Goal: Register for event/course: Register for event/course

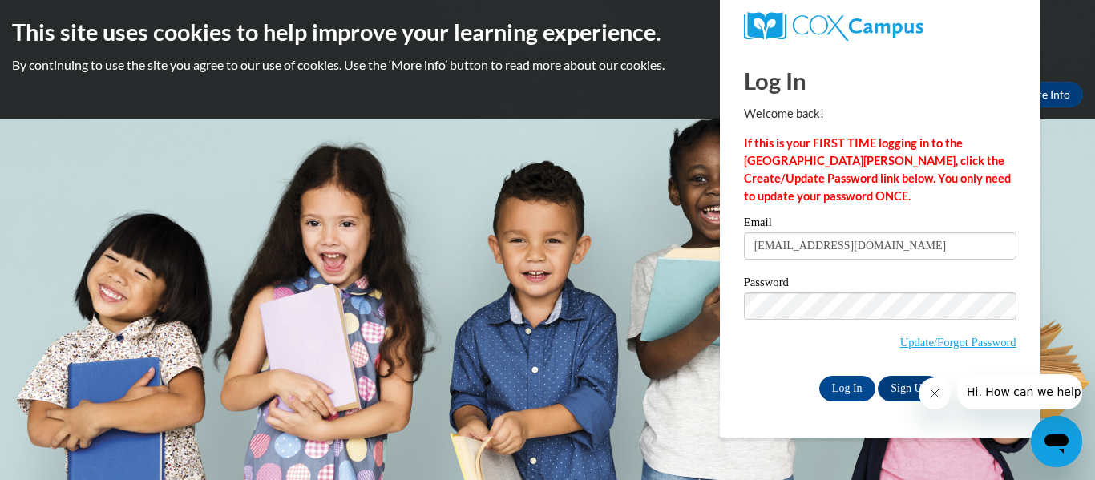
type input "[EMAIL_ADDRESS][DOMAIN_NAME]"
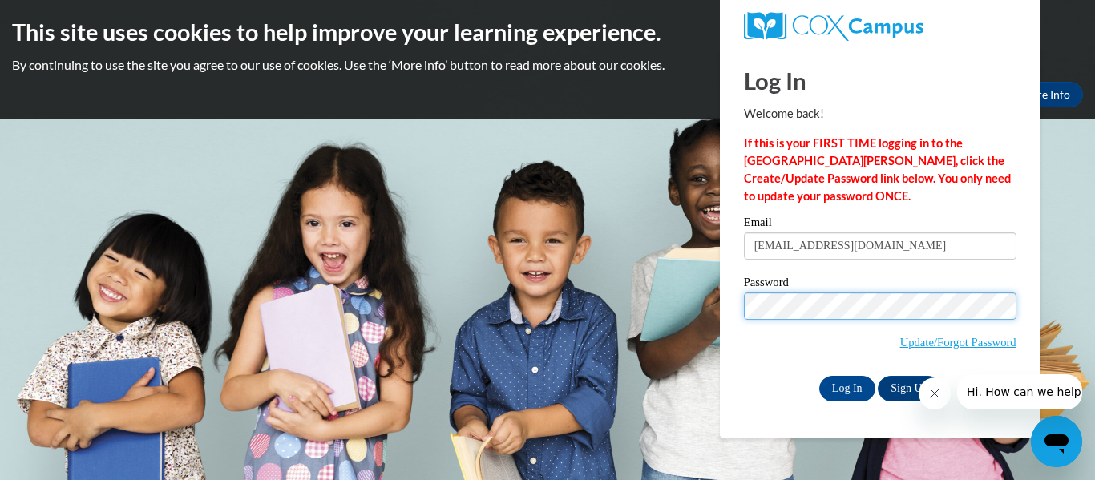
click at [819, 376] on input "Log In" at bounding box center [847, 389] width 56 height 26
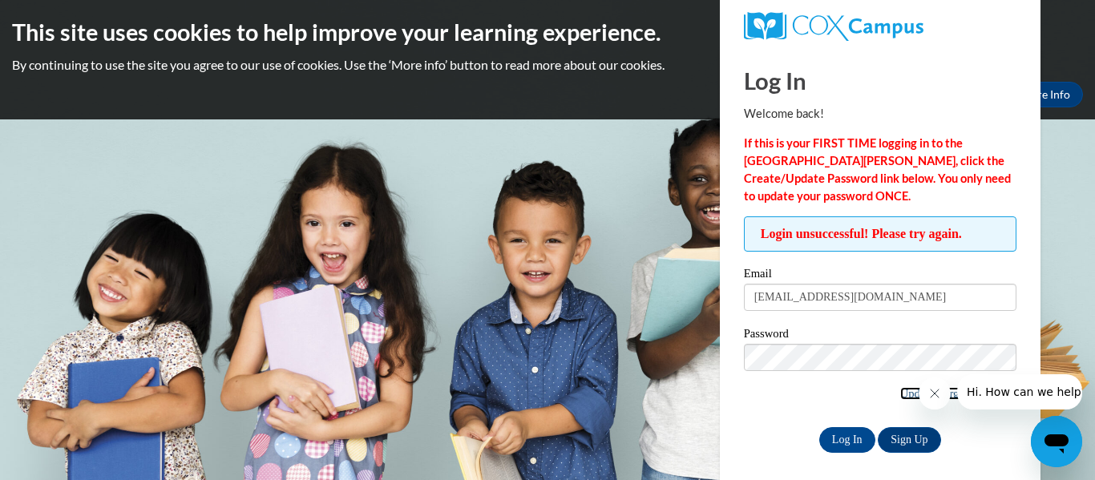
click at [905, 396] on link "Update/Forgot Password" at bounding box center [958, 393] width 116 height 13
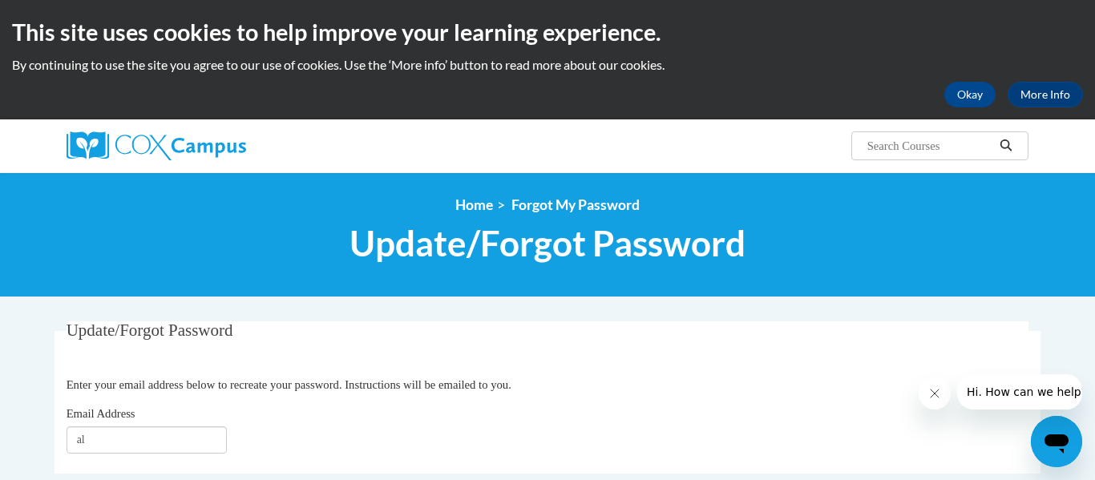
type input "al"
click at [798, 30] on h2 "This site uses cookies to help improve your learning experience." at bounding box center [547, 32] width 1071 height 32
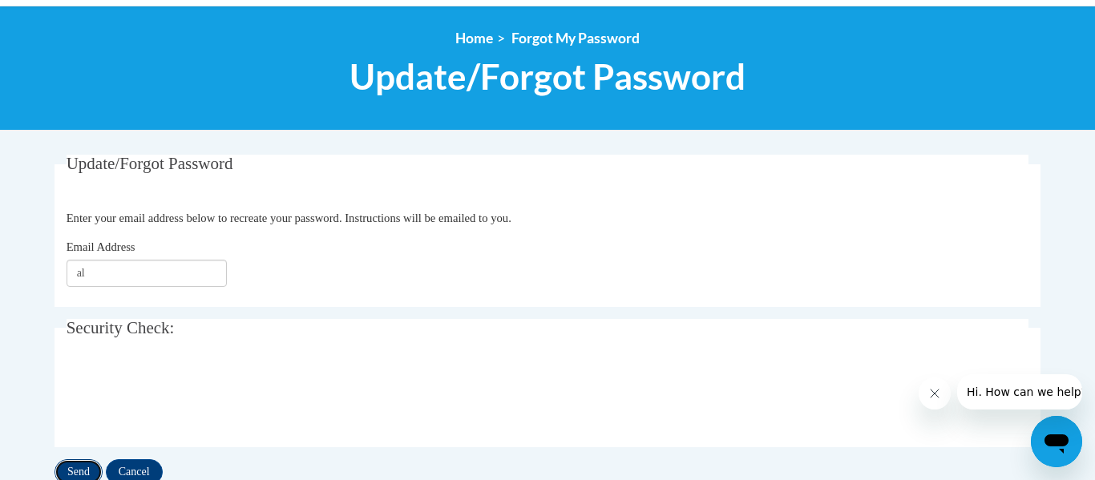
click at [75, 466] on input "Send" at bounding box center [78, 472] width 48 height 26
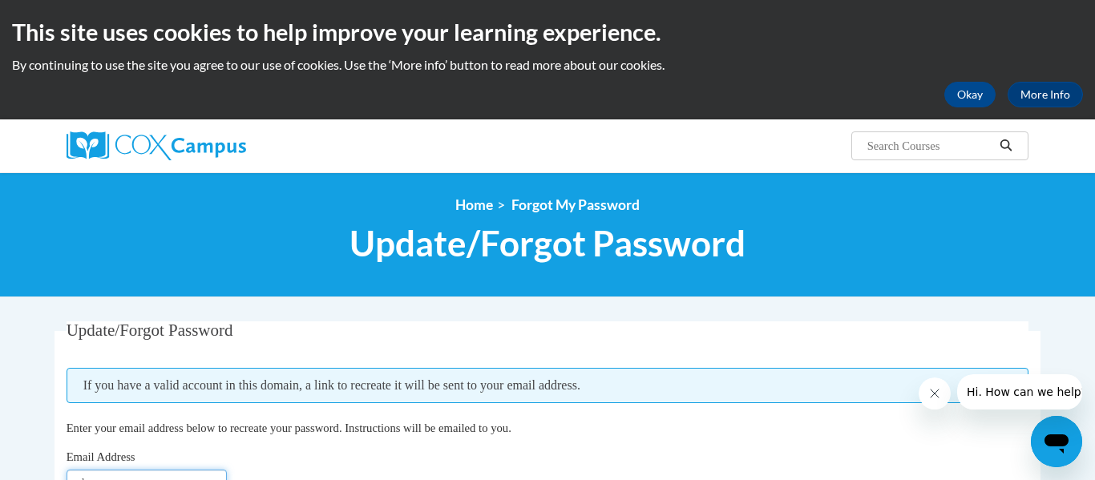
click at [140, 470] on input "al" at bounding box center [147, 483] width 160 height 27
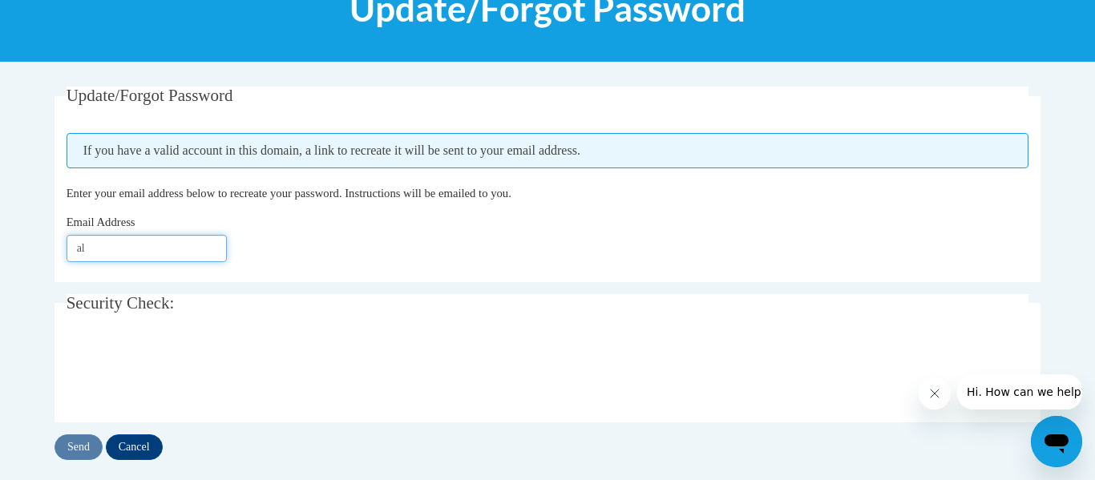
type input "[EMAIL_ADDRESS][DOMAIN_NAME]"
click at [91, 439] on input "Send" at bounding box center [78, 447] width 48 height 26
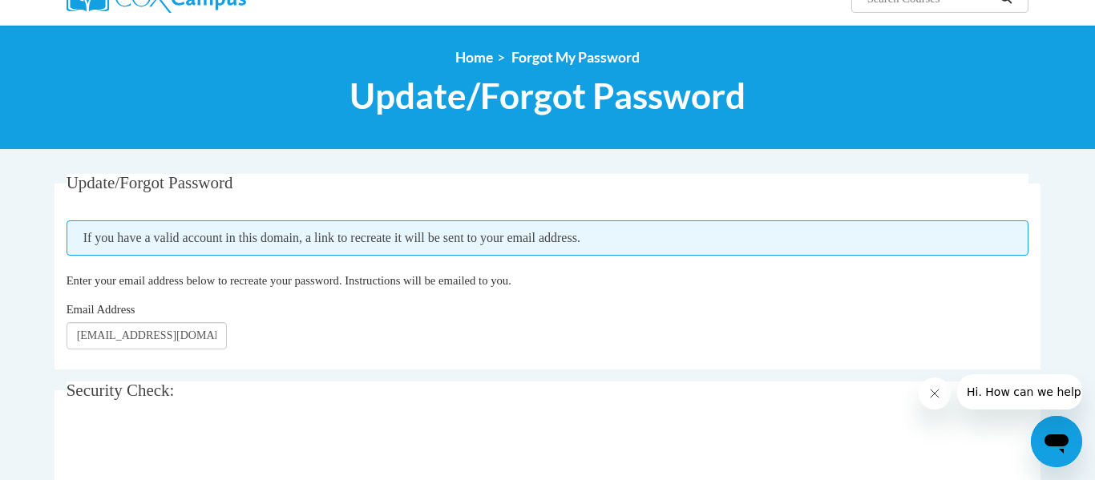
click at [808, 174] on fieldset "Update/Forgot Password Please enter your email address If you have a valid acco…" at bounding box center [547, 272] width 986 height 196
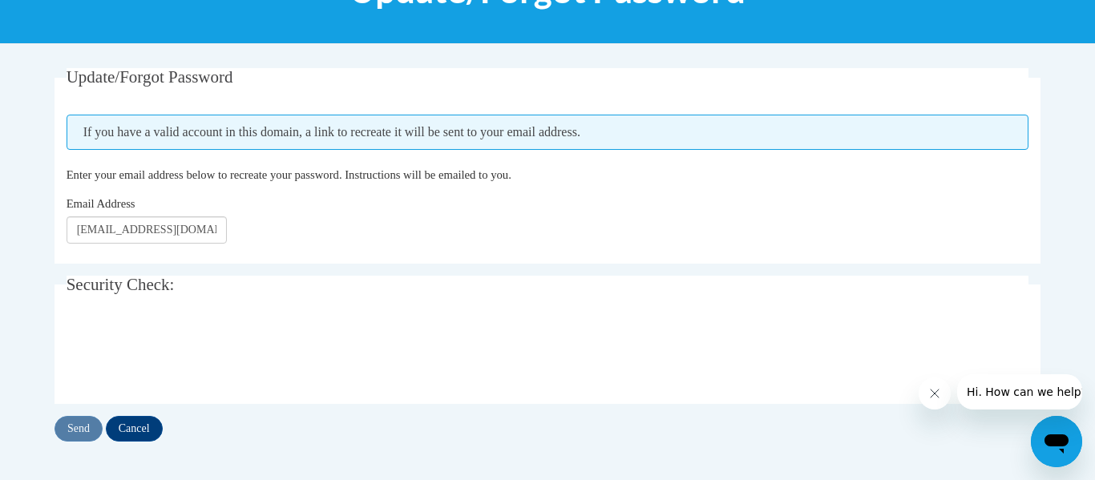
click at [812, 107] on fieldset "Update/Forgot Password Please enter your email address If you have a valid acco…" at bounding box center [547, 166] width 986 height 196
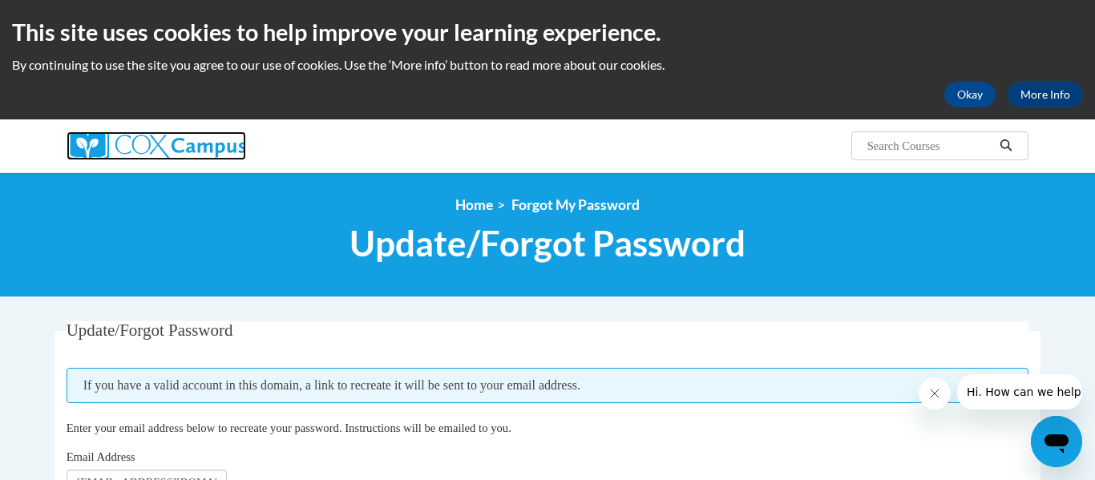
click at [208, 154] on img at bounding box center [157, 145] width 180 height 29
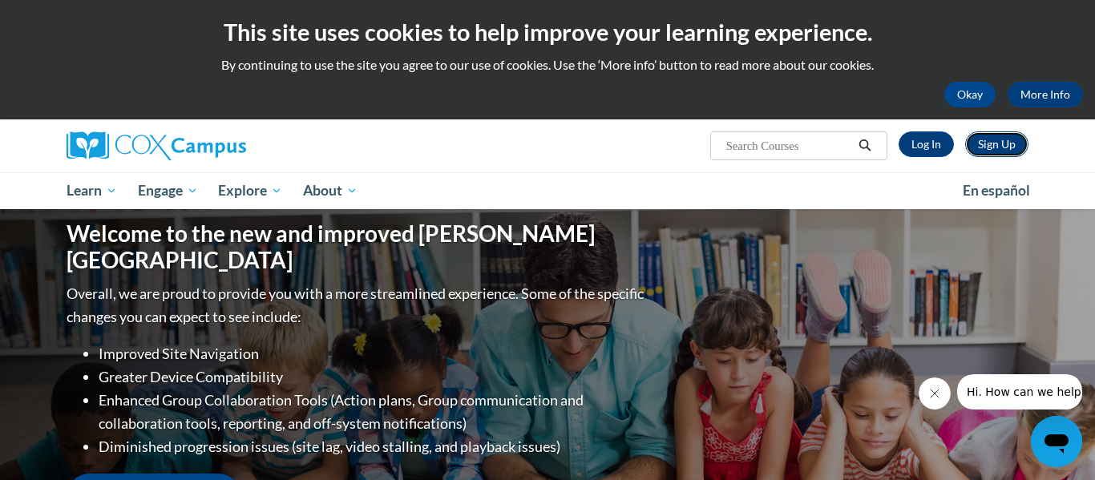
click at [1003, 135] on link "Sign Up" at bounding box center [996, 144] width 63 height 26
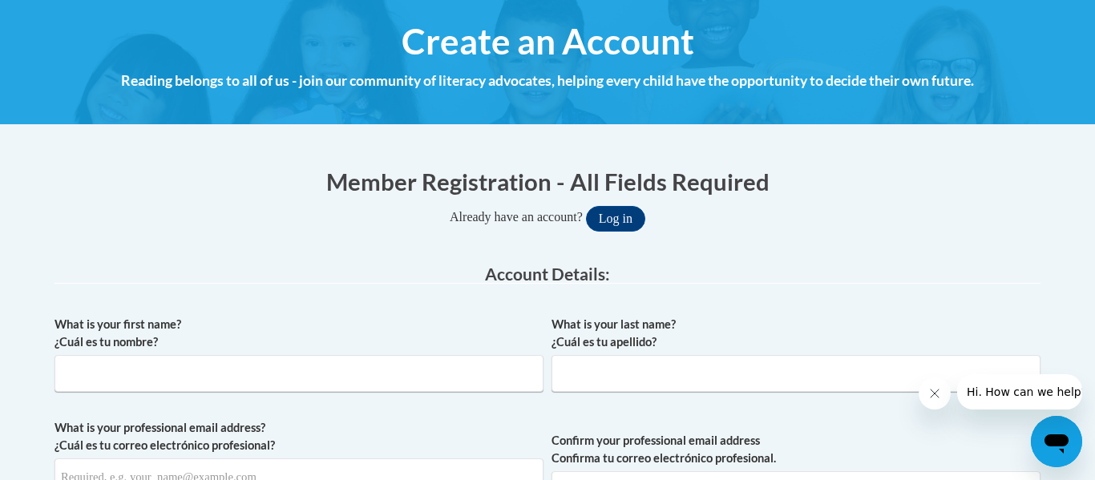
scroll to position [175, 0]
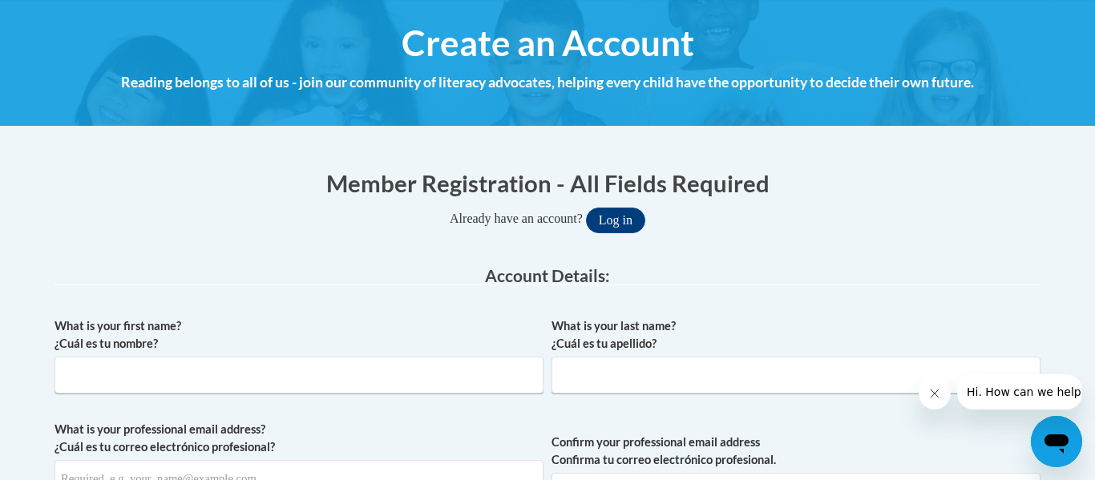
click at [825, 273] on legend "Account Details:" at bounding box center [547, 276] width 986 height 18
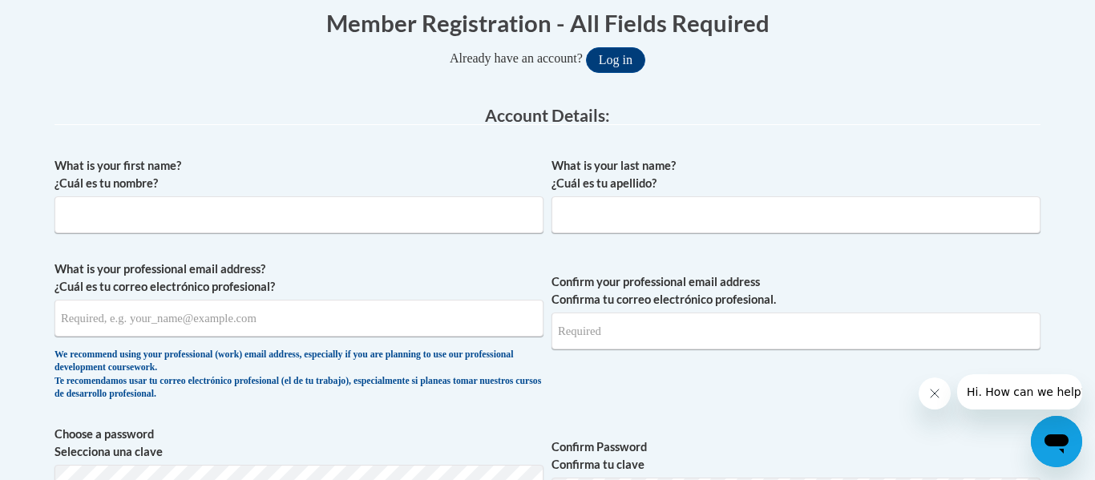
scroll to position [336, 0]
click at [496, 221] on input "What is your first name? ¿Cuál es tu nombre?" at bounding box center [298, 214] width 489 height 37
type input "a"
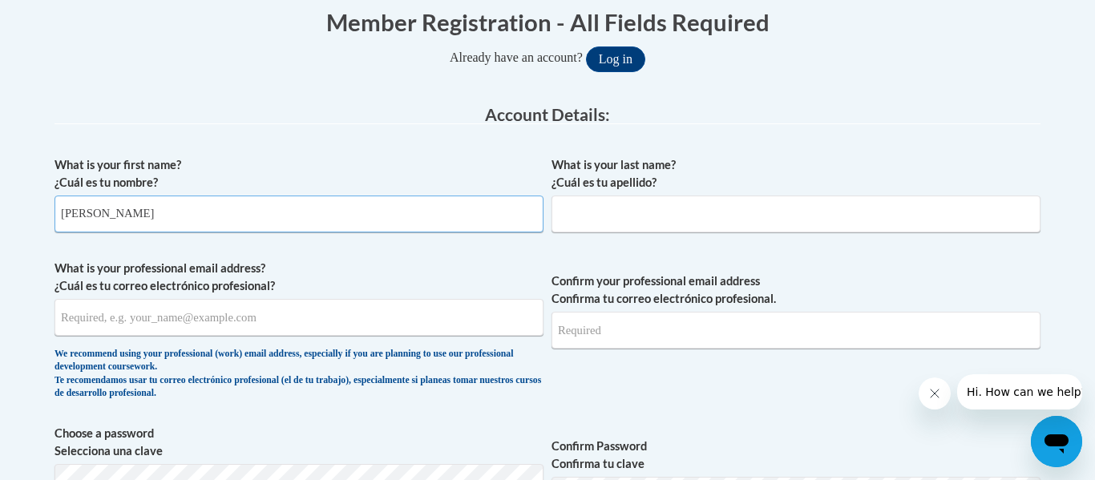
type input "Ashlan"
type input "A"
type input "Layton"
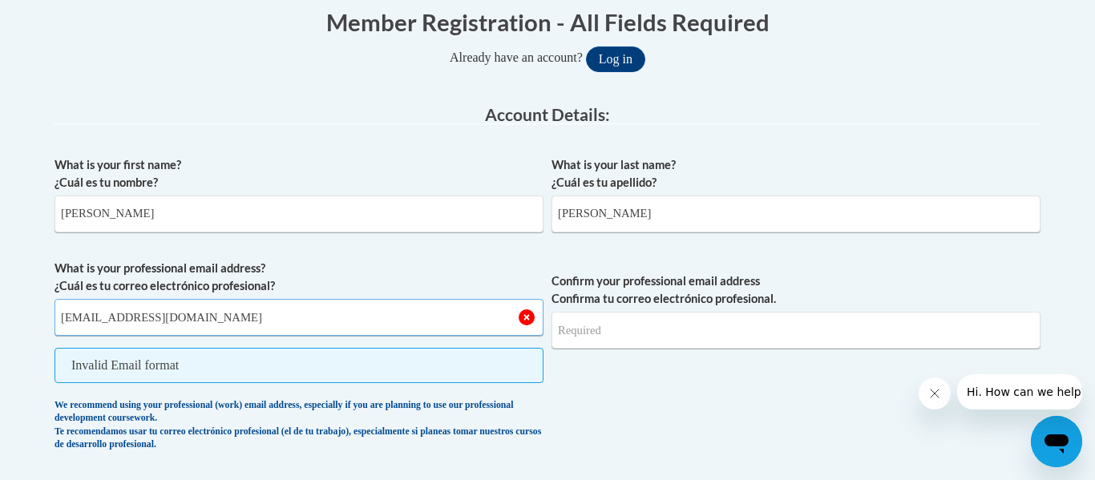
type input "alayton@tcjackets.net"
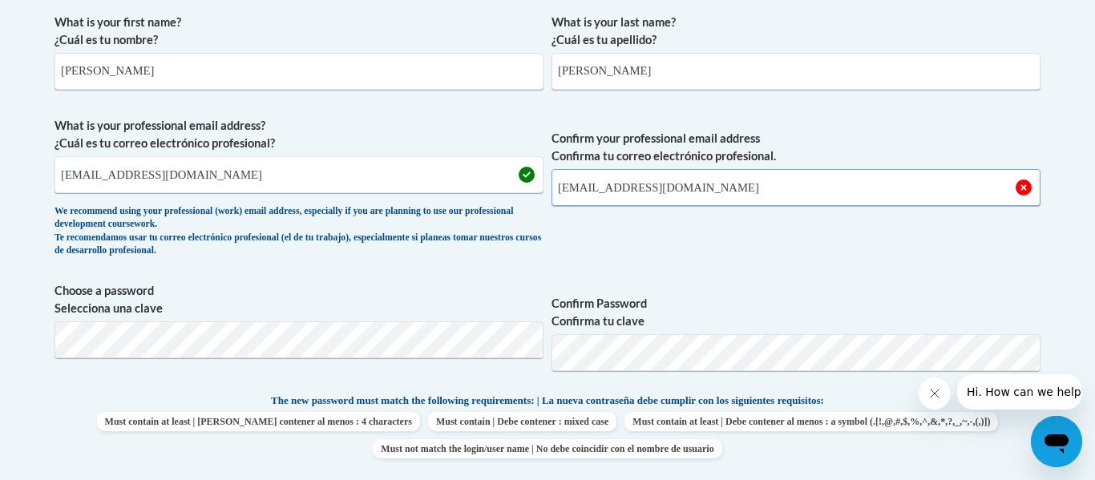
scroll to position [576, 0]
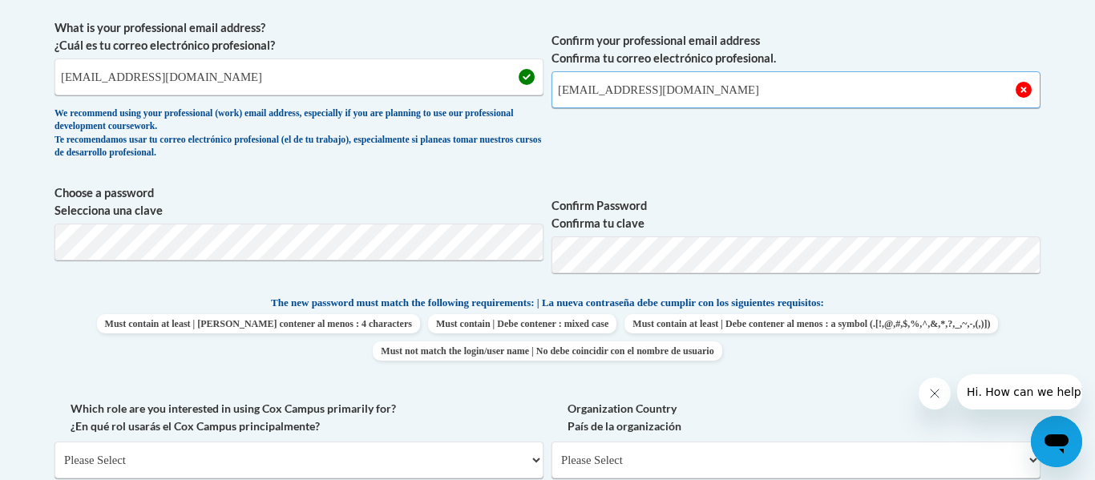
type input "alayton@tcjackets.net"
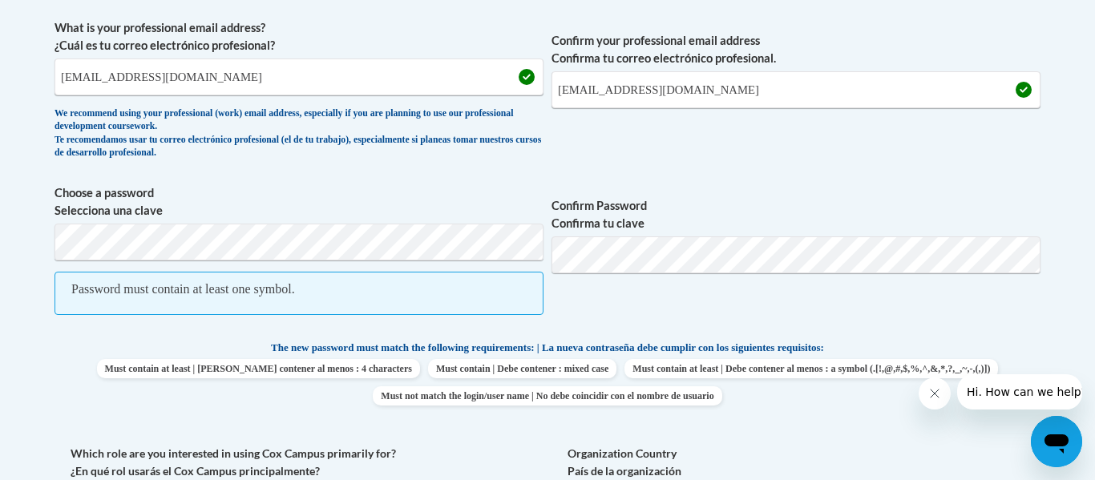
click at [784, 303] on span "Confirm Password Confirma tu clave" at bounding box center [795, 257] width 489 height 147
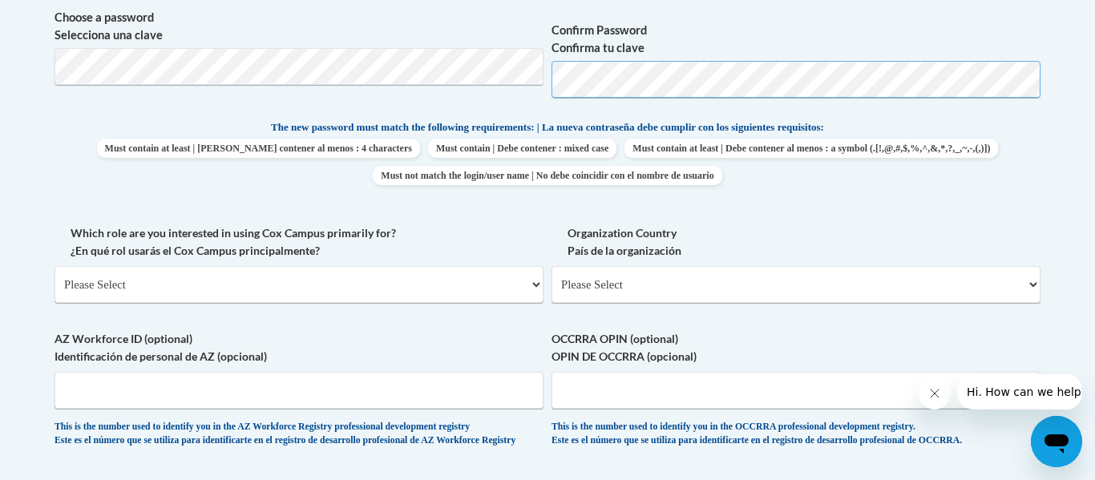
scroll to position [753, 0]
click at [860, 348] on label "OCCRRA OPIN (optional) OPIN DE OCCRRA (opcional)" at bounding box center [795, 346] width 489 height 35
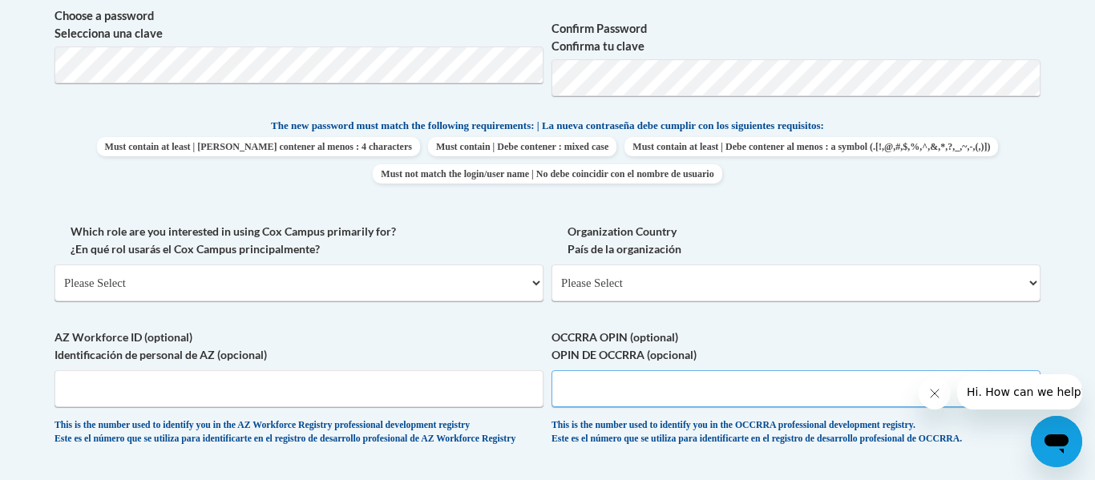
click at [860, 370] on input "OCCRRA OPIN (optional) OPIN DE OCCRRA (opcional)" at bounding box center [795, 388] width 489 height 37
click at [65, 264] on select "Please Select College/University | Colegio/Universidad Community/Nonprofit Part…" at bounding box center [298, 282] width 489 height 37
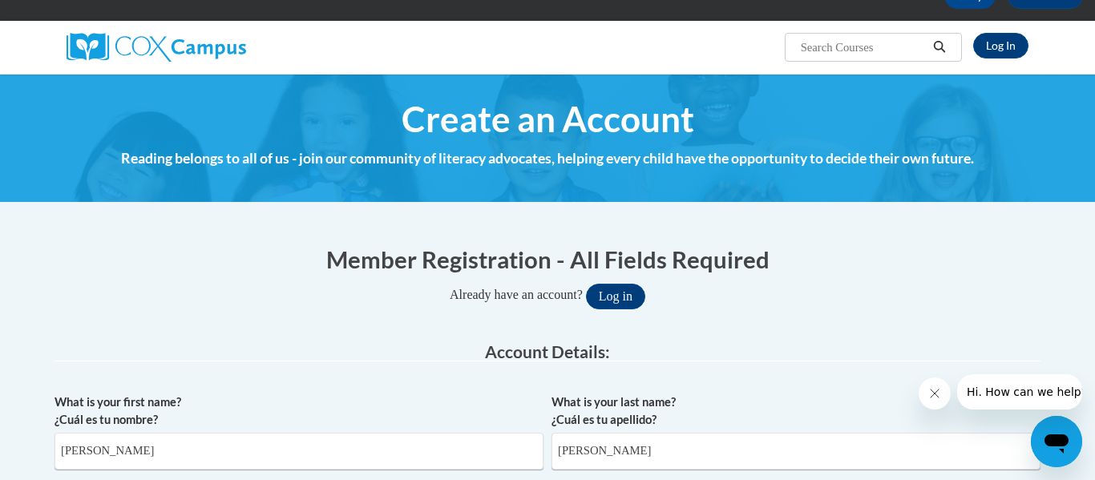
scroll to position [0, 0]
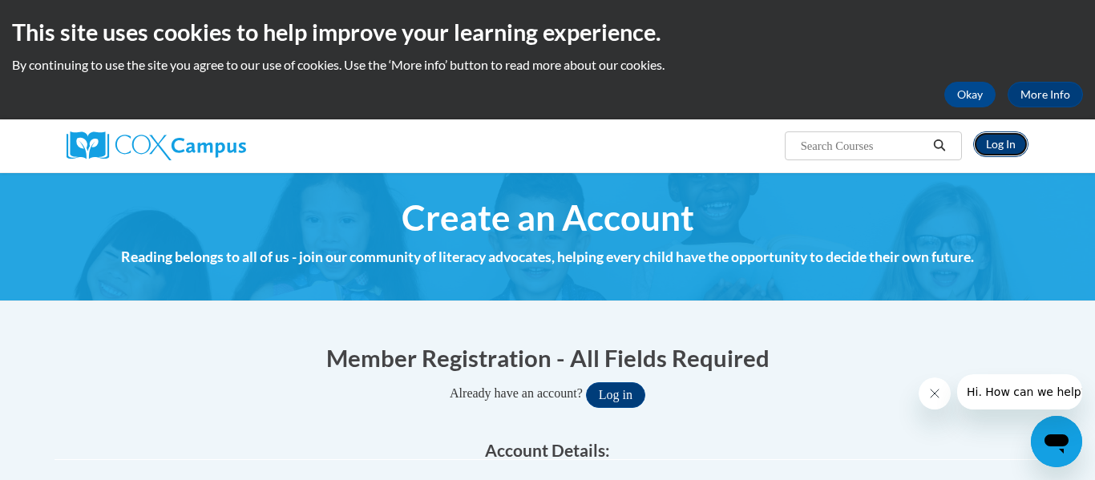
click at [1007, 147] on link "Log In" at bounding box center [1000, 144] width 55 height 26
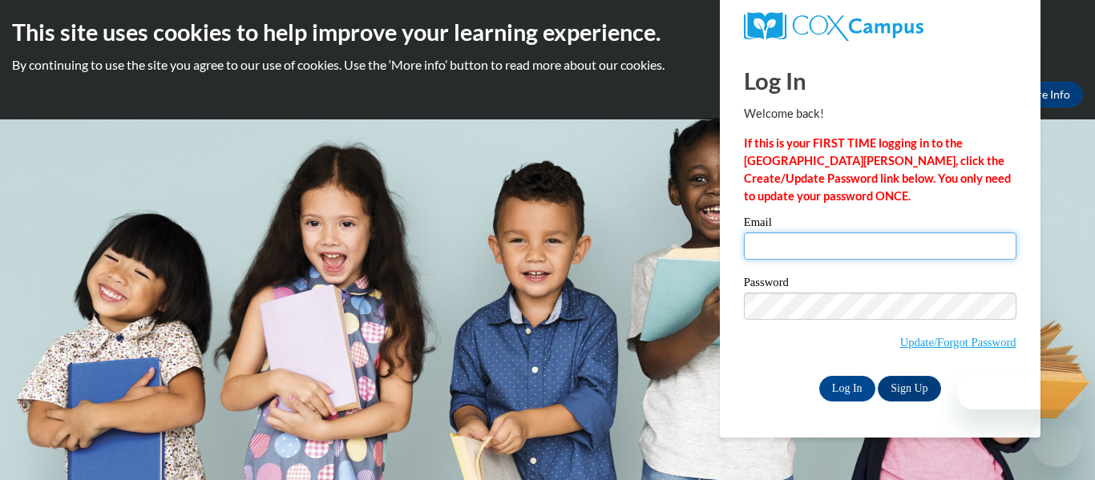
click at [886, 240] on input "Email" at bounding box center [880, 245] width 272 height 27
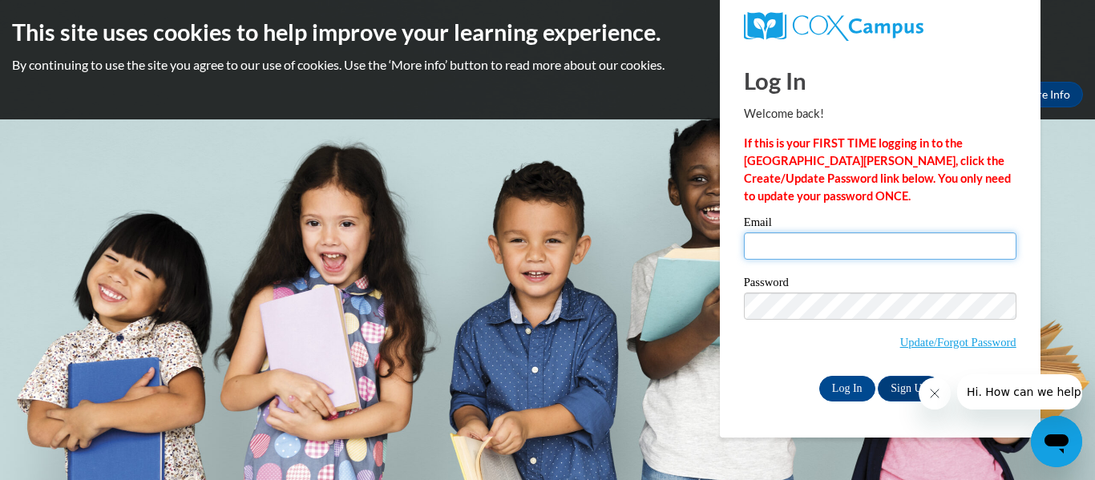
type input "[EMAIL_ADDRESS][DOMAIN_NAME]"
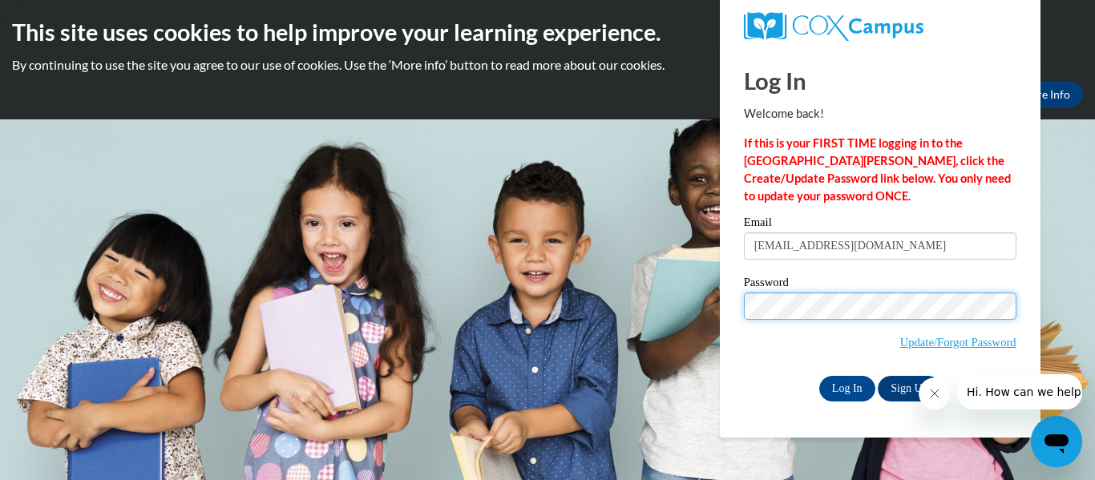
click at [819, 376] on input "Log In" at bounding box center [847, 389] width 56 height 26
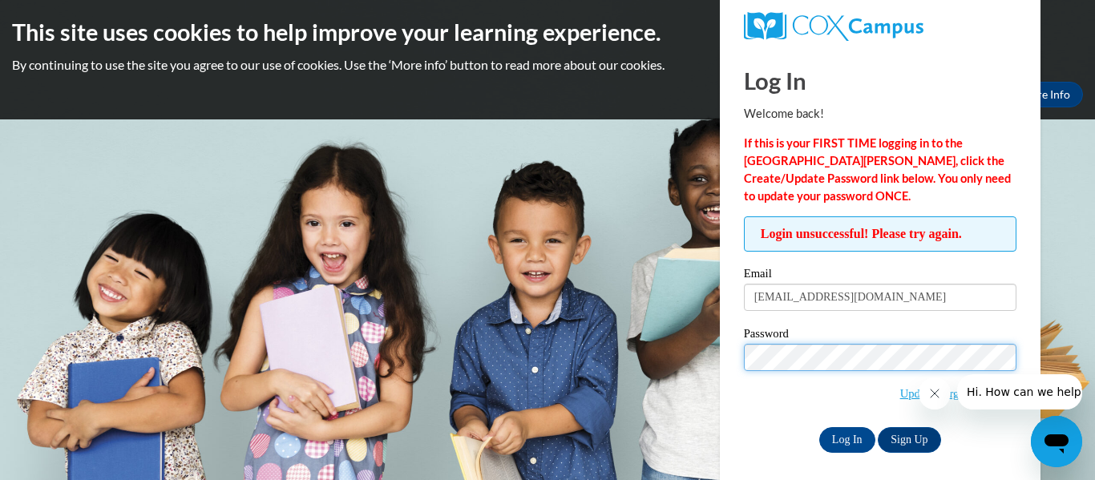
click at [819, 427] on input "Log In" at bounding box center [847, 440] width 56 height 26
click at [963, 405] on button "Hi. How can we help?" at bounding box center [1026, 391] width 139 height 35
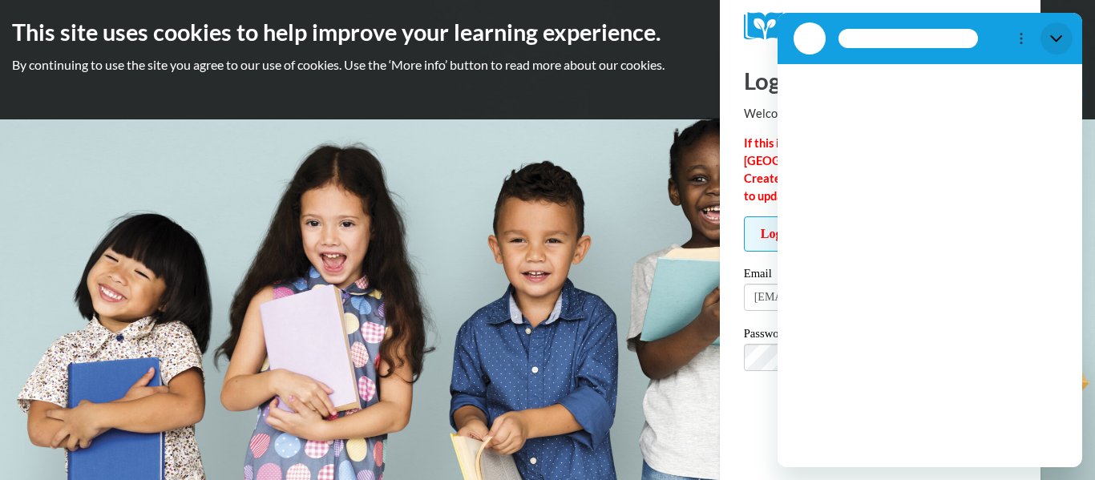
click at [1063, 35] on button "Close" at bounding box center [1056, 38] width 32 height 32
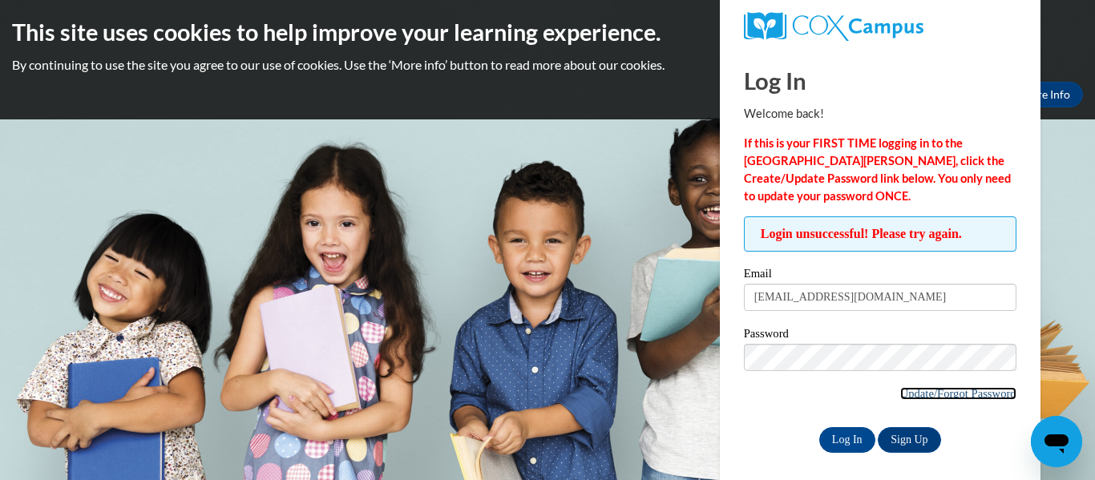
click at [914, 398] on link "Update/Forgot Password" at bounding box center [958, 393] width 116 height 13
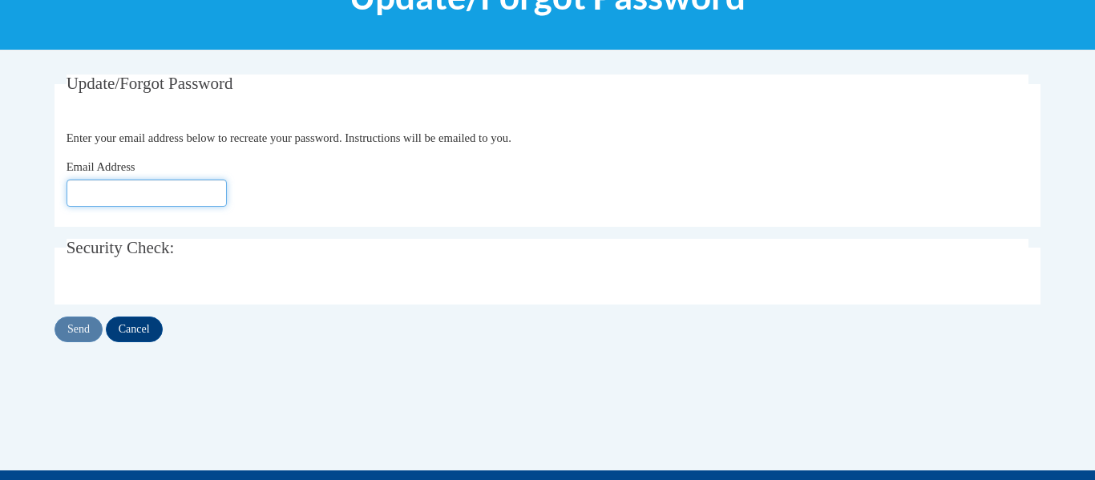
click at [212, 204] on input "Email Address" at bounding box center [147, 193] width 160 height 27
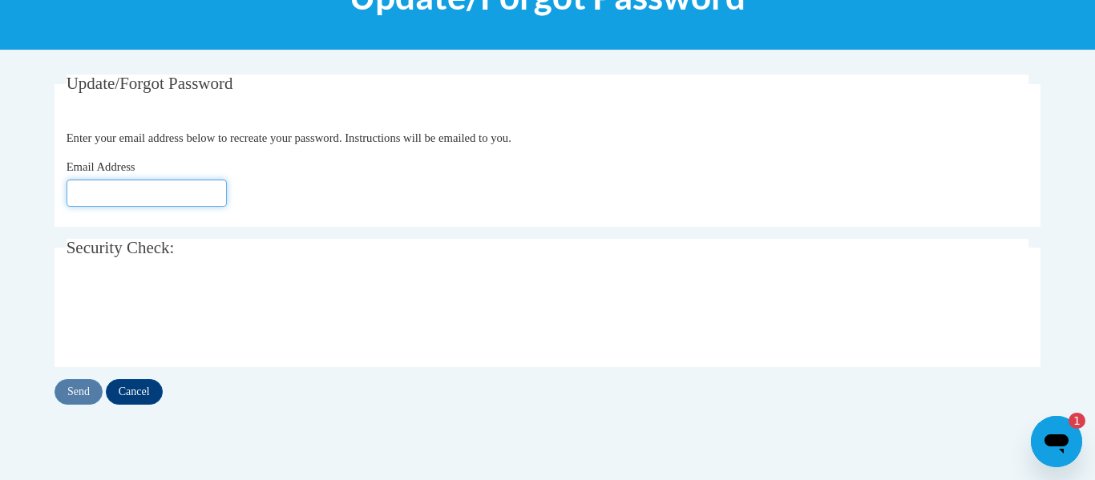
type input "alayton@tcjackets.net"
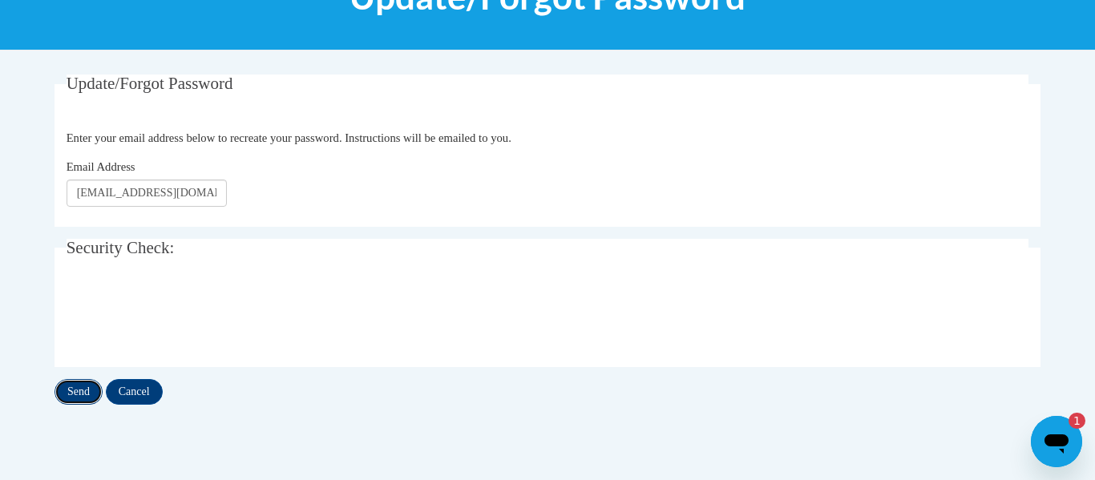
click at [86, 403] on input "Send" at bounding box center [78, 392] width 48 height 26
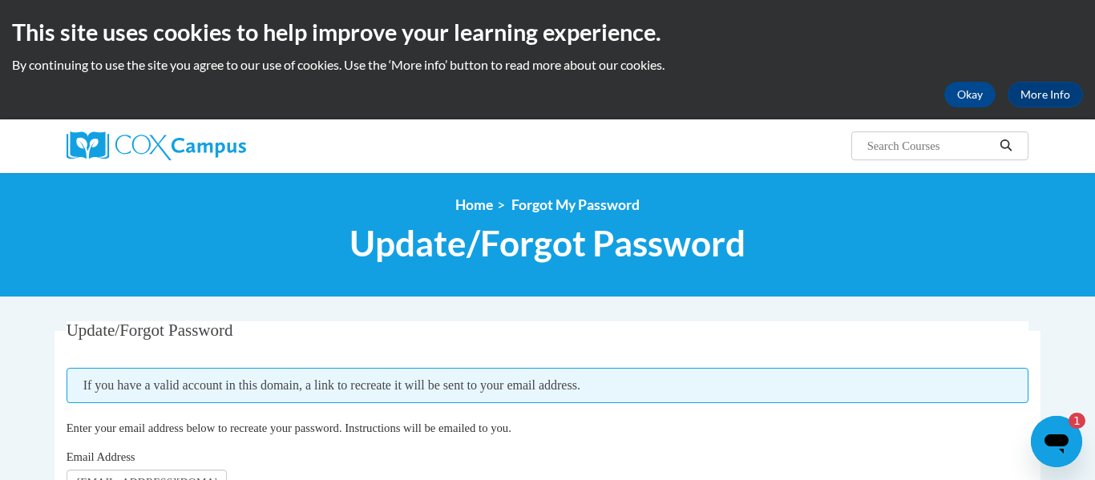
click at [1028, 215] on div "<en>Home</en><fr>Accueil</fr><de>Zuhause</de><it>Casa</it><es>Casa</es><pt>Casa…" at bounding box center [547, 234] width 1010 height 76
click at [966, 107] on button "Okay" at bounding box center [969, 95] width 51 height 26
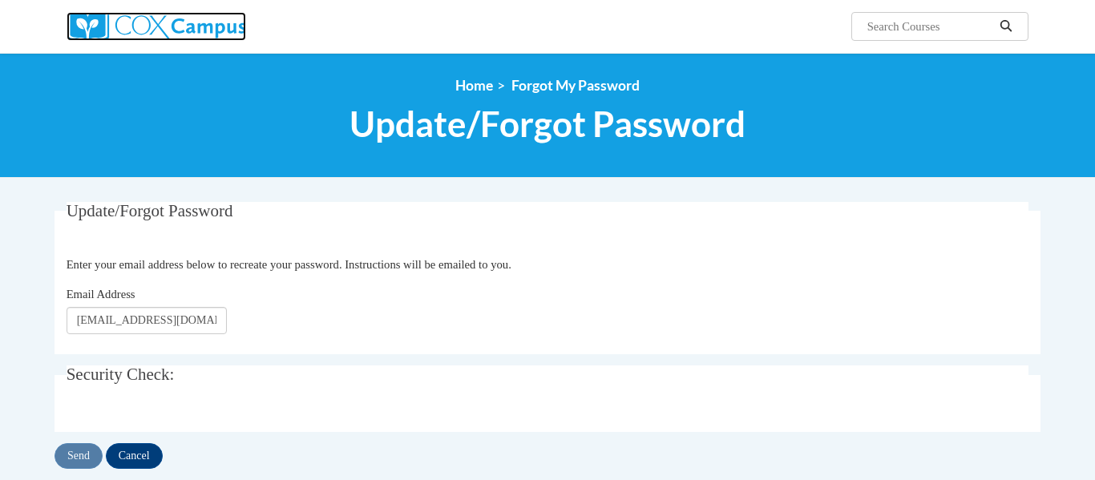
click at [214, 34] on img at bounding box center [157, 26] width 180 height 29
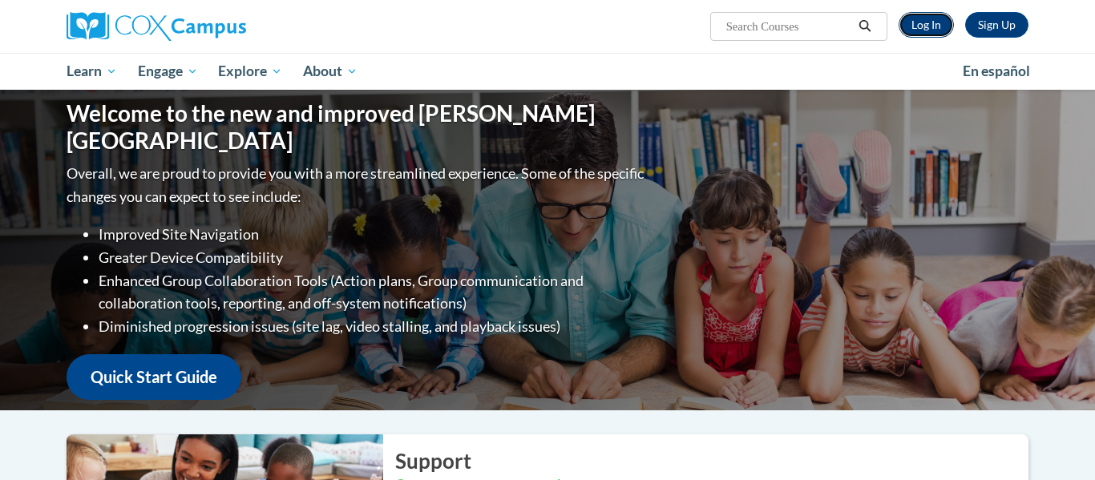
click at [926, 24] on link "Log In" at bounding box center [925, 25] width 55 height 26
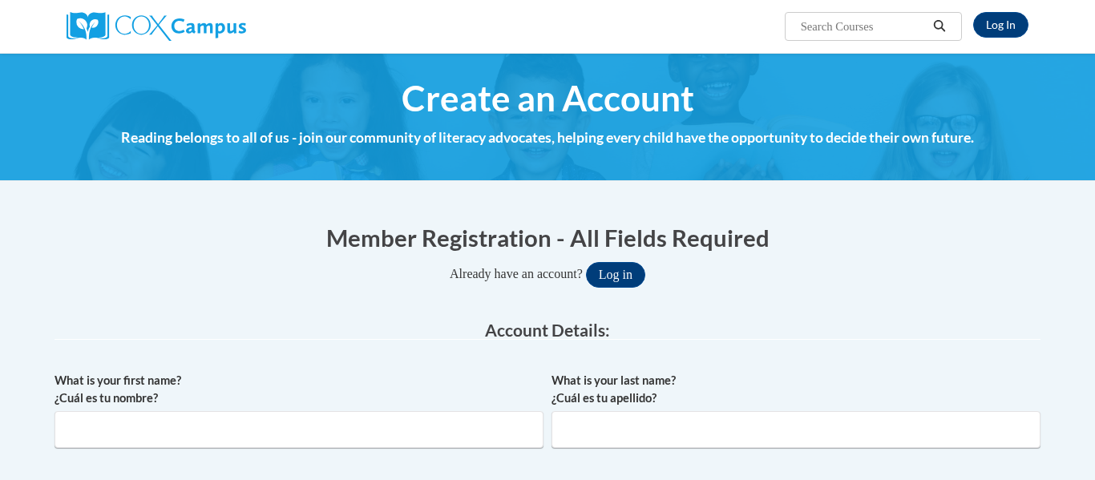
click at [417, 372] on div "What is your first name? ¿Cuál es tu nombre?" at bounding box center [298, 416] width 489 height 88
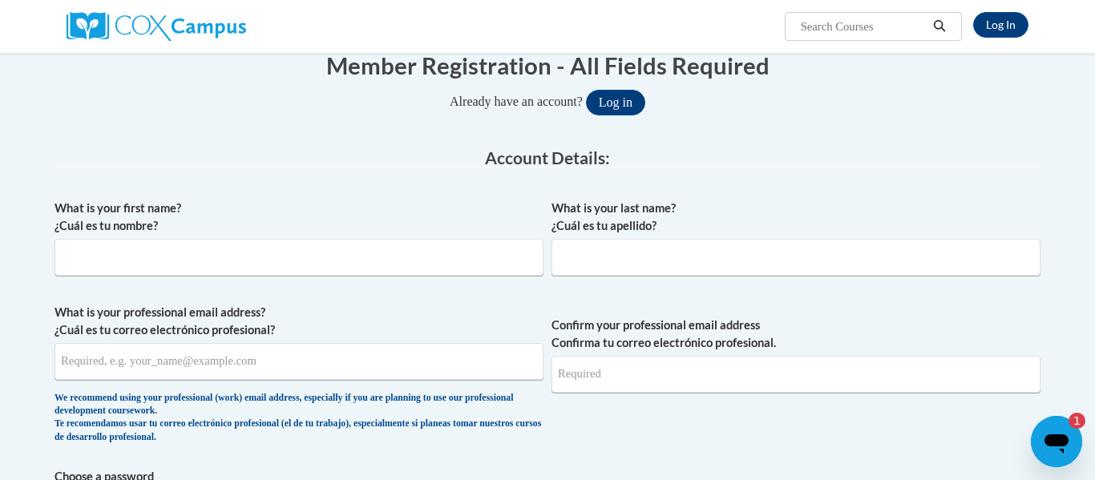
scroll to position [141, 0]
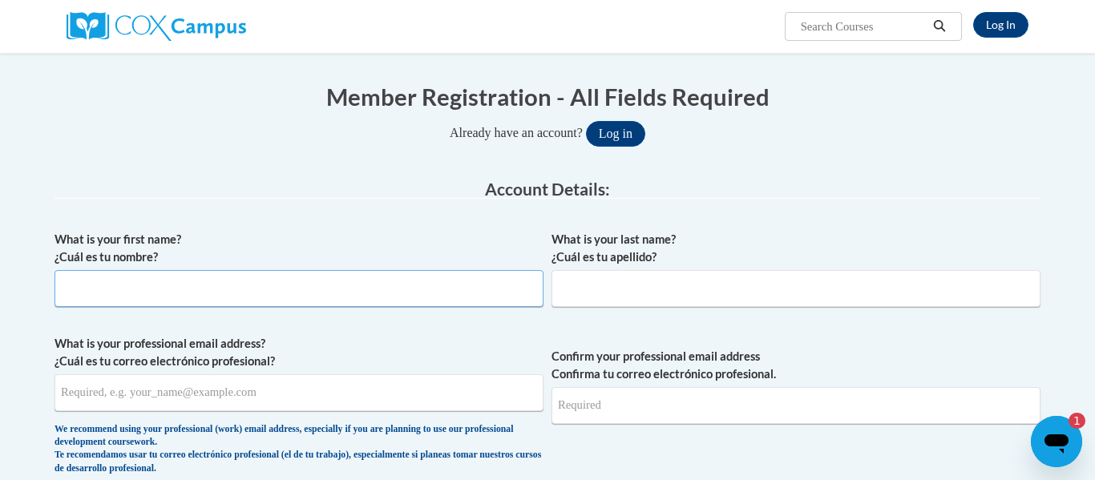
click at [305, 285] on input "What is your first name? ¿Cuál es tu nombre?" at bounding box center [298, 288] width 489 height 37
type input "Ashlan"
type input "Layton"
click at [113, 439] on div "We recommend using your professional (work) email address, especially if you ar…" at bounding box center [298, 449] width 489 height 53
click at [107, 398] on input "What is your professional email address? ¿Cuál es tu correo electrónico profesi…" at bounding box center [298, 392] width 489 height 37
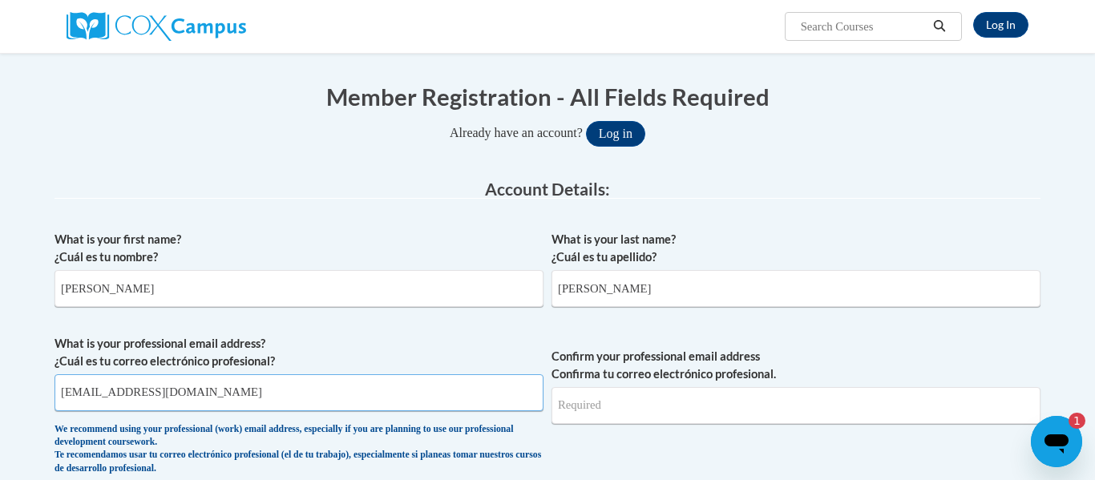
type input "alayton@tcjackets.net"
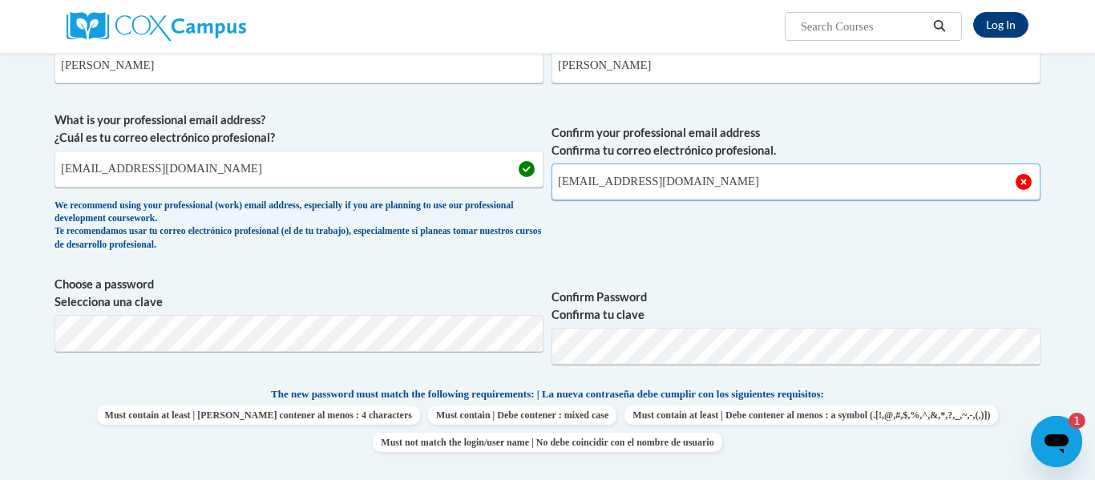
scroll to position [404, 0]
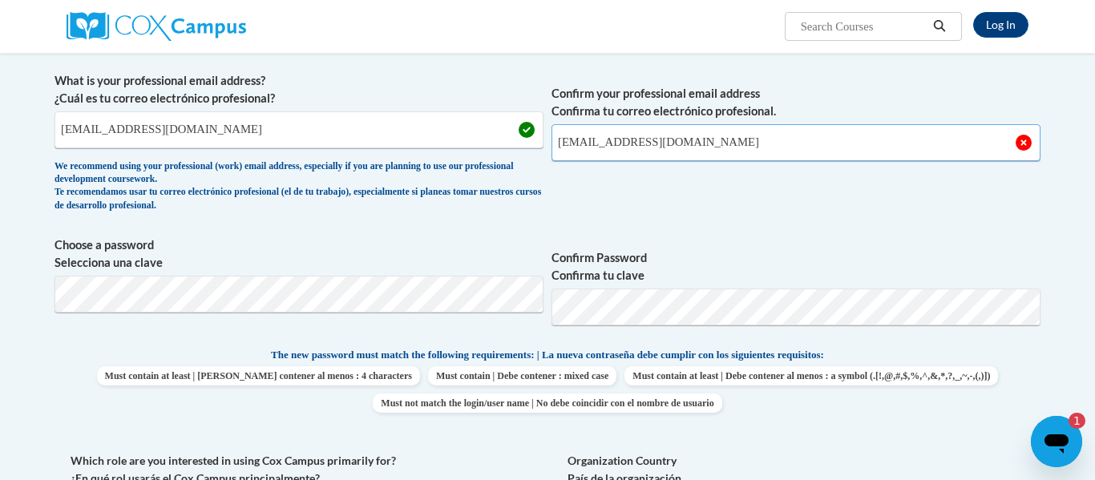
type input "alayton@tcjackets.net"
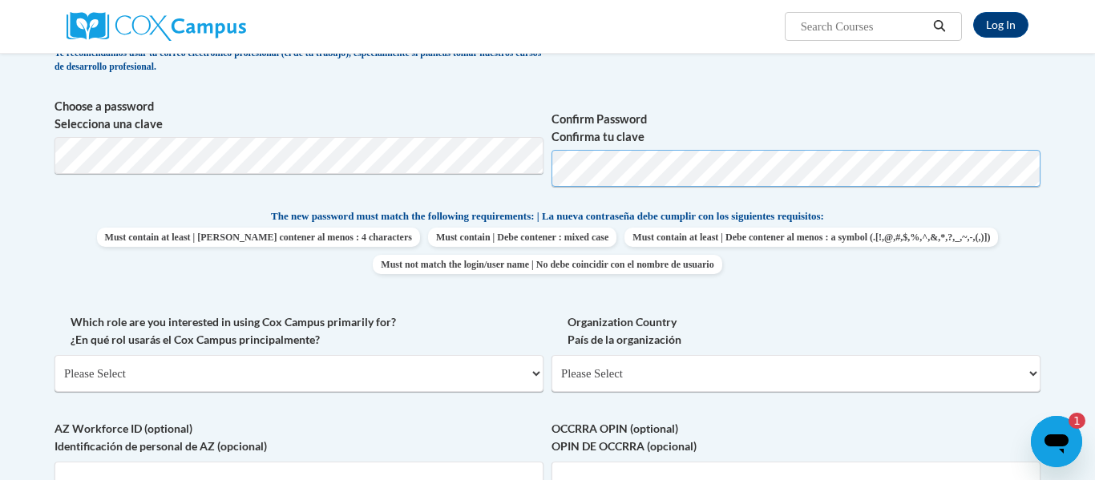
scroll to position [540, 0]
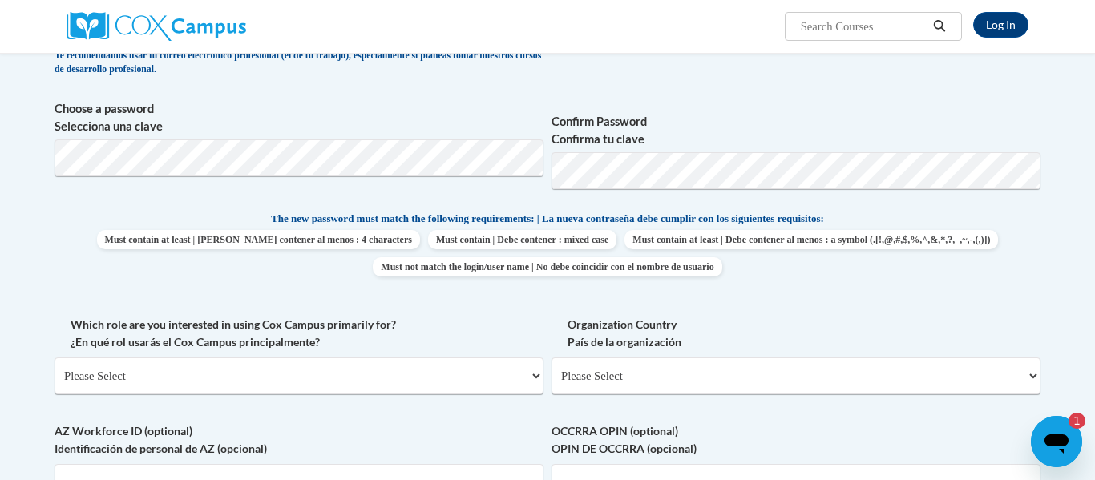
click at [1007, 240] on span "Must contain at least | Debe contener al menos : 4 characters Must contain | De…" at bounding box center [547, 253] width 986 height 46
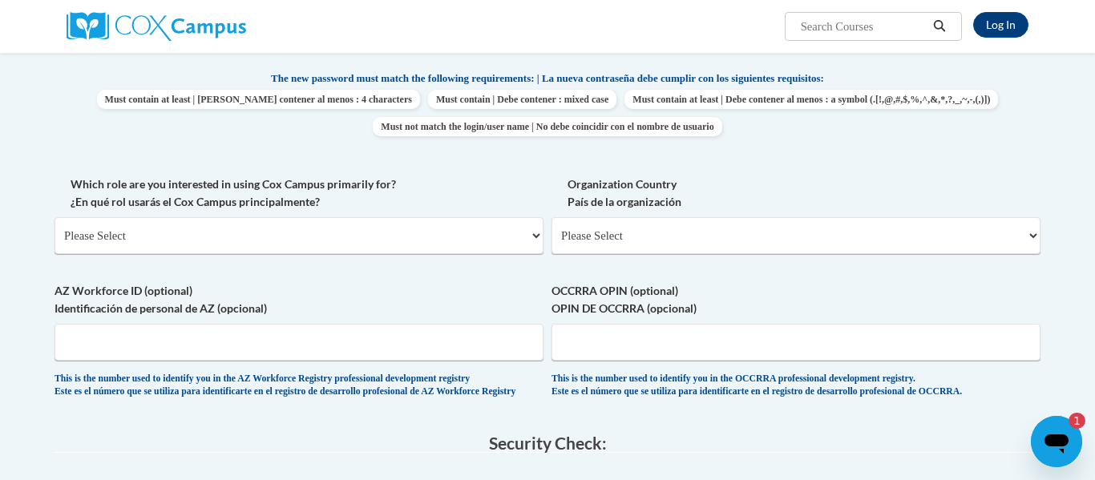
scroll to position [682, 0]
click at [758, 174] on label "Organization Country País de la organización" at bounding box center [795, 191] width 489 height 35
click at [758, 216] on select "Please Select United States | Estados Unidos Outside of the United States | Fue…" at bounding box center [795, 234] width 489 height 37
click at [429, 261] on div "Which role are you interested in using Cox Campus primarily for? ¿En qué rol us…" at bounding box center [298, 219] width 489 height 91
click at [420, 245] on select "Please Select College/University | Colegio/Universidad Community/Nonprofit Part…" at bounding box center [298, 234] width 489 height 37
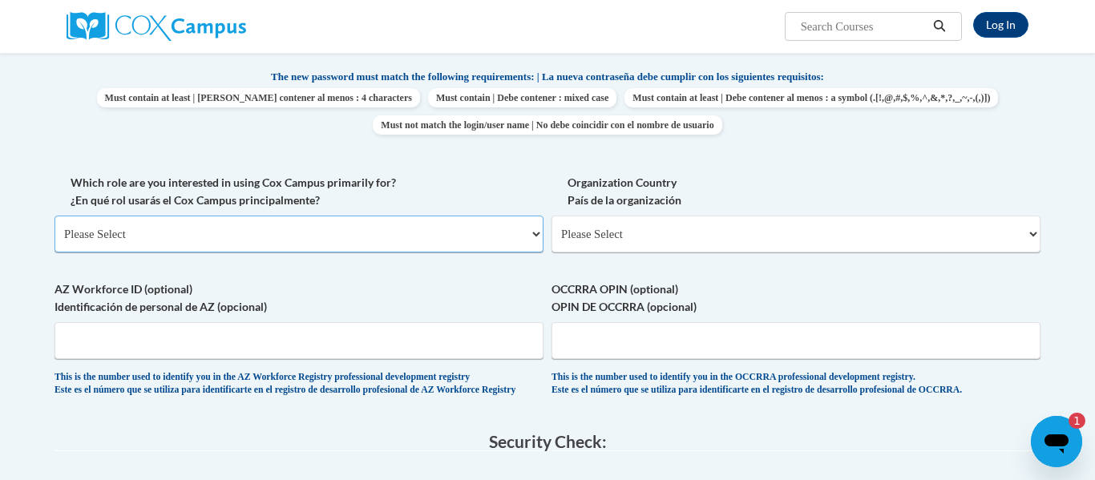
select select "fbf2d438-af2f-41f8-98f1-81c410e29de3"
click at [54, 216] on select "Please Select College/University | Colegio/Universidad Community/Nonprofit Part…" at bounding box center [298, 234] width 489 height 37
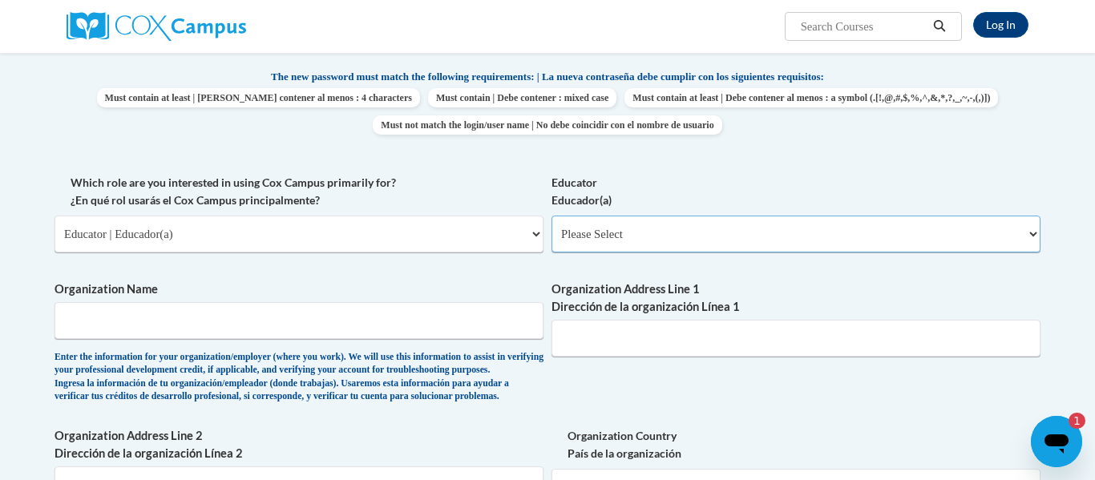
click at [721, 231] on select "Please Select Early Learning/Daycare Teacher/Family Home Care Provider | Maestr…" at bounding box center [795, 234] width 489 height 37
click at [551, 216] on select "Please Select Early Learning/Daycare Teacher/Family Home Care Provider | Maestr…" at bounding box center [795, 234] width 489 height 37
click at [656, 243] on select "Please Select Early Learning/Daycare Teacher/Family Home Care Provider | Maestr…" at bounding box center [795, 234] width 489 height 37
click at [551, 216] on select "Please Select Early Learning/Daycare Teacher/Family Home Care Provider | Maestr…" at bounding box center [795, 234] width 489 height 37
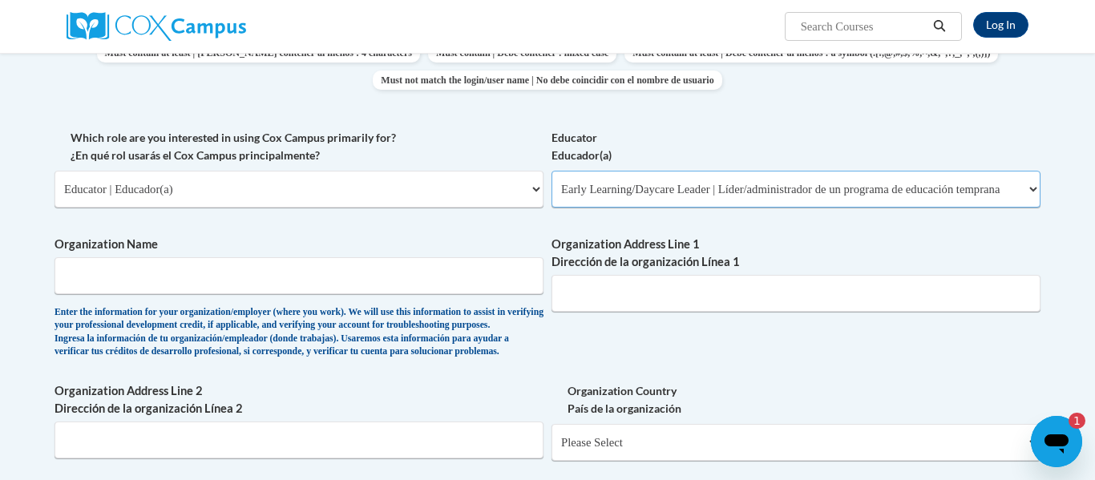
scroll to position [747, 0]
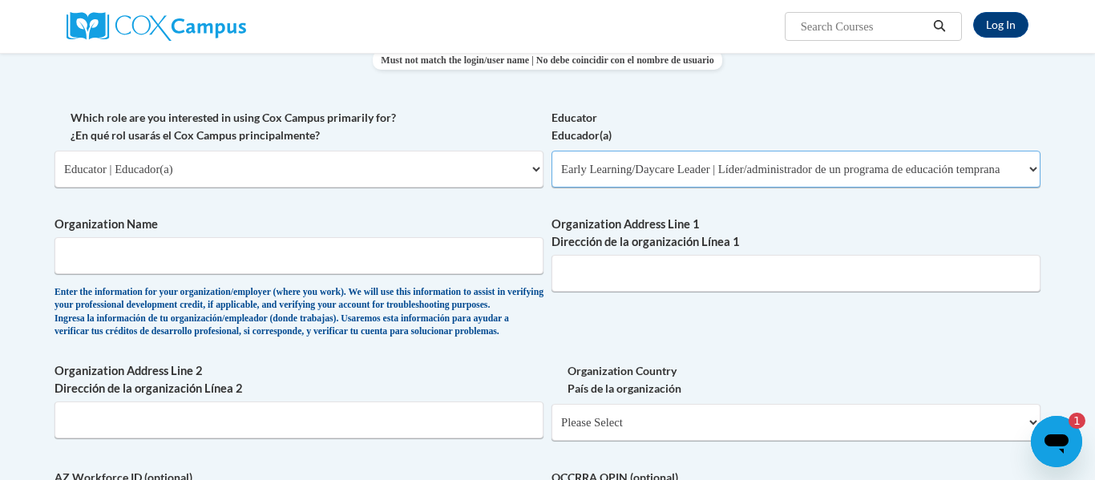
click at [704, 177] on select "Please Select Early Learning/Daycare Teacher/Family Home Care Provider | Maestr…" at bounding box center [795, 169] width 489 height 37
select select "d5fdb05a-b36c-4d60-97fa-9afceda7e903"
click at [551, 151] on select "Please Select Early Learning/Daycare Teacher/Family Home Care Provider | Maestr…" at bounding box center [795, 169] width 489 height 37
click at [700, 181] on select "Please Select Early Learning/Daycare Teacher/Family Home Care Provider | Maestr…" at bounding box center [795, 169] width 489 height 37
click at [221, 249] on input "Organization Name" at bounding box center [298, 255] width 489 height 37
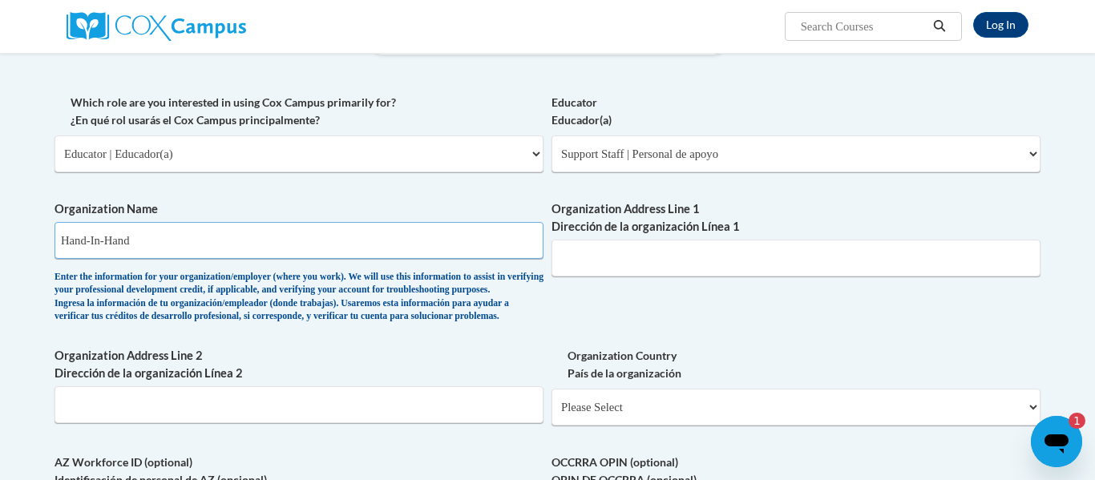
type input "Hand-In-Hand"
click at [736, 258] on input "Organization Address Line 1 Dirección de la organización Línea 1" at bounding box center [795, 258] width 489 height 37
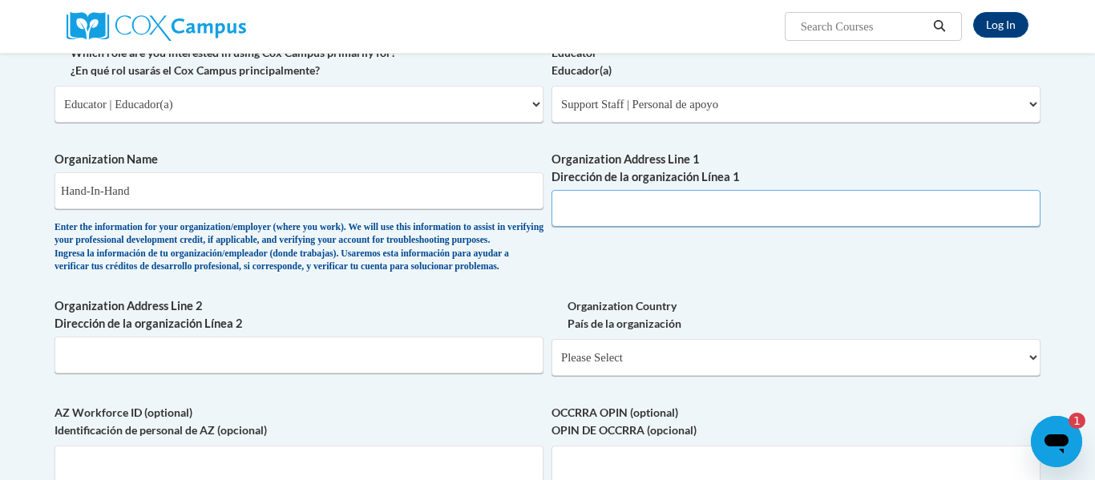
scroll to position [817, 0]
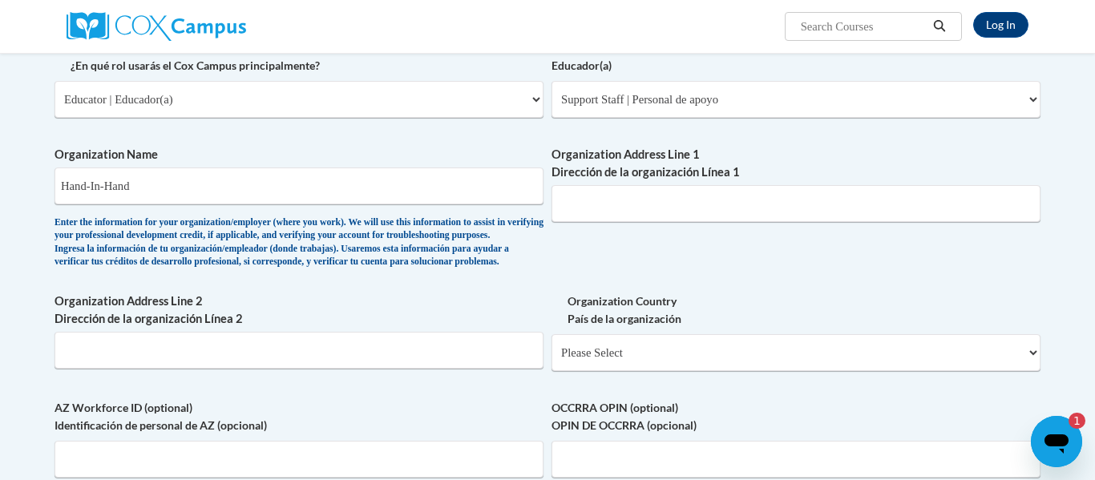
click at [775, 321] on label "Organization Country País de la organización" at bounding box center [795, 310] width 489 height 35
click at [775, 334] on select "Please Select United States | Estados Unidos Outside of the United States | Fue…" at bounding box center [795, 352] width 489 height 37
click at [782, 300] on div "What is your first name? ¿Cuál es tu nombre? Ashlan What is your last name? ¿Cu…" at bounding box center [547, 39] width 986 height 984
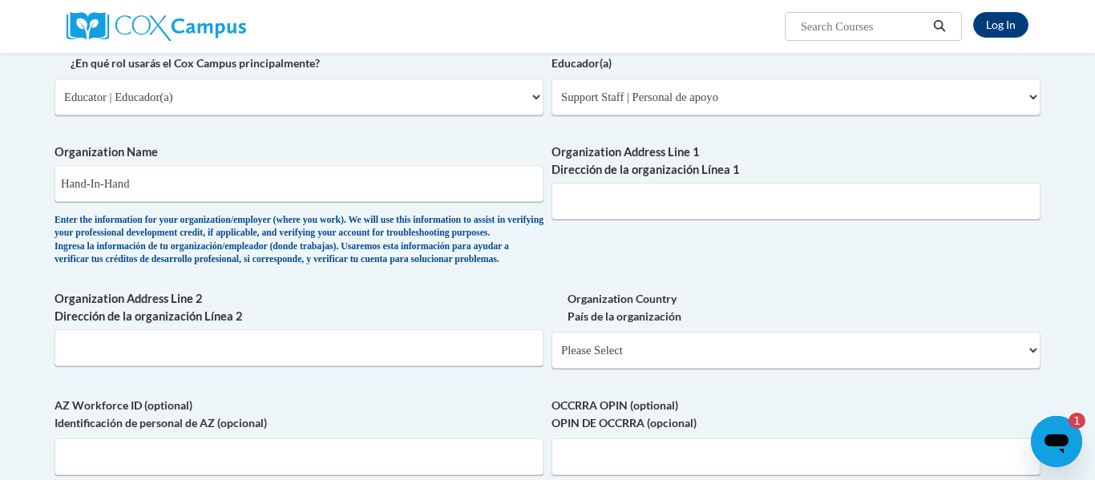
click at [783, 299] on div "What is your first name? ¿Cuál es tu nombre? Ashlan What is your last name? ¿Cu…" at bounding box center [547, 37] width 986 height 984
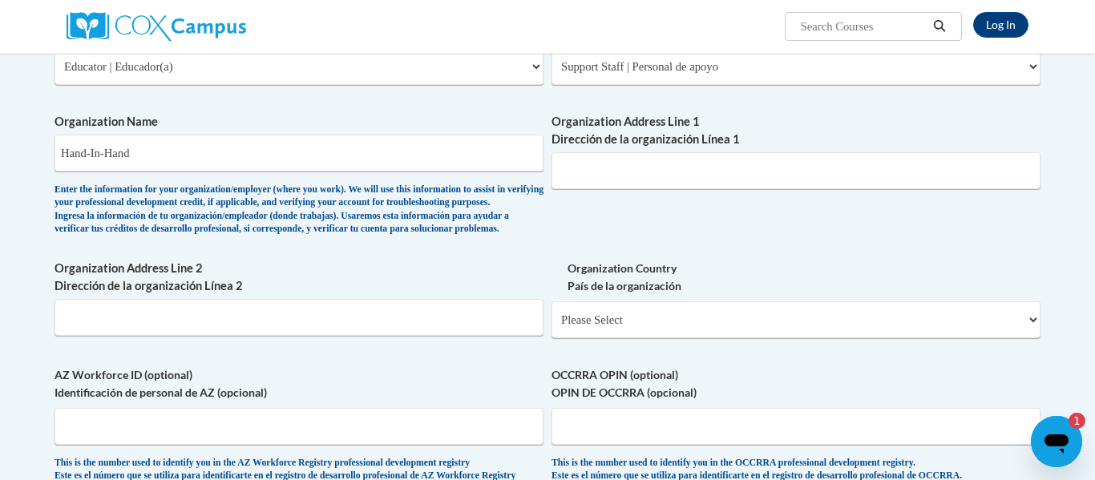
scroll to position [851, 0]
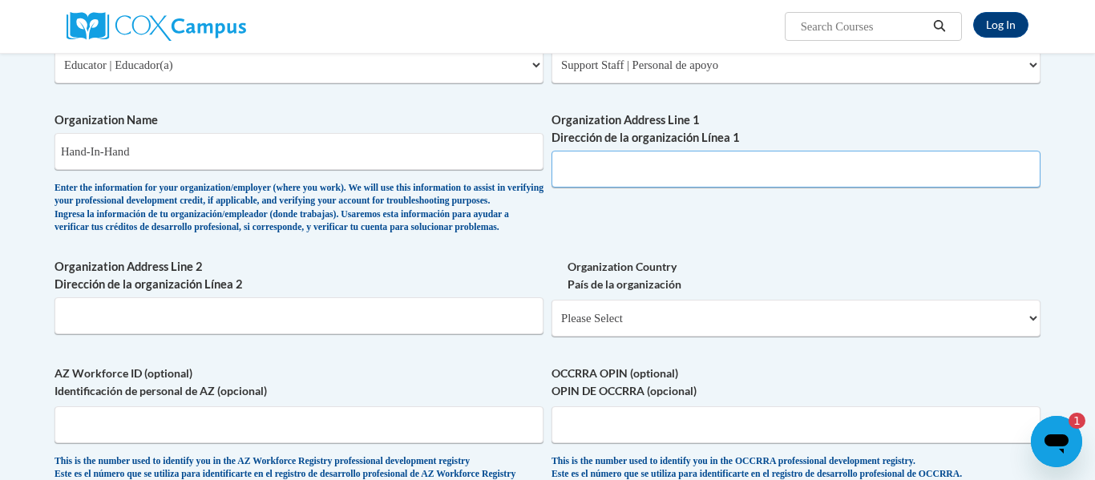
click at [735, 188] on input "Organization Address Line 1 Dirección de la organización Línea 1" at bounding box center [795, 169] width 489 height 37
type input "4687 US-84 W"
click at [386, 334] on input "Organization Address Line 2 Dirección de la organización Línea 2" at bounding box center [298, 315] width 489 height 37
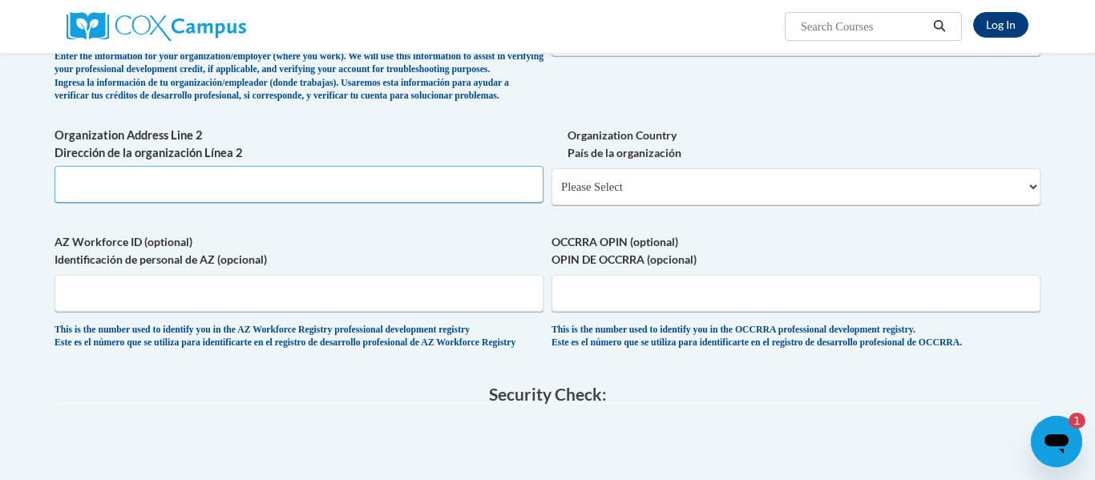
scroll to position [994, 0]
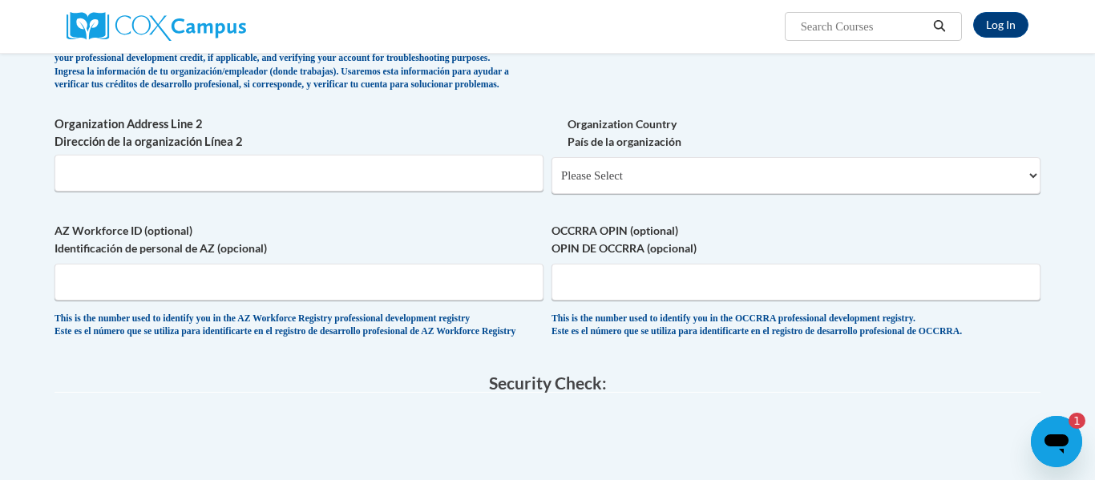
click at [749, 206] on div "Organization Country País de la organización Please Select United States | Esta…" at bounding box center [795, 160] width 489 height 91
click at [784, 194] on select "Please Select United States | Estados Unidos Outside of the United States | Fue…" at bounding box center [795, 175] width 489 height 37
select select "ad49bcad-a171-4b2e-b99c-48b446064914"
click at [551, 184] on select "Please Select United States | Estados Unidos Outside of the United States | Fue…" at bounding box center [795, 175] width 489 height 37
select select
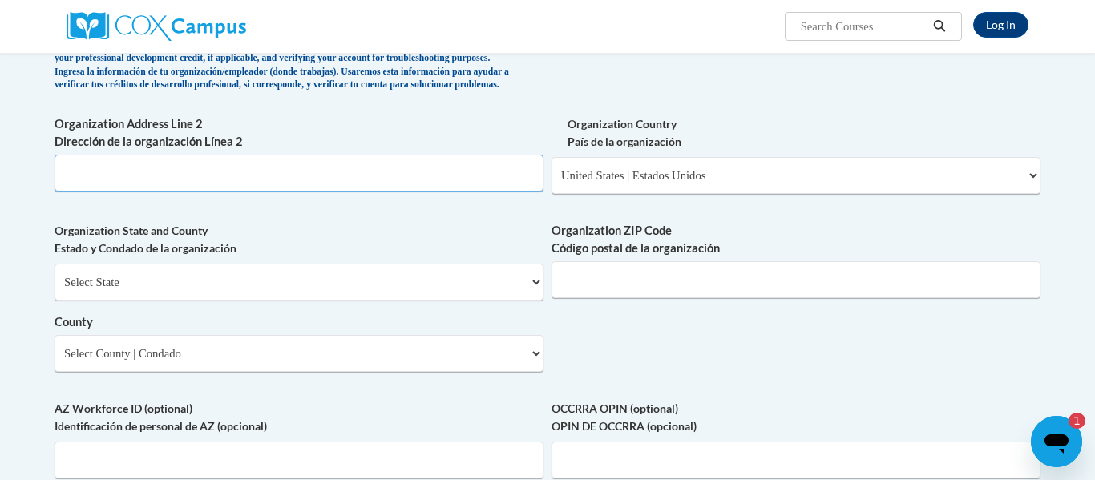
click at [427, 192] on input "Organization Address Line 2 Dirección de la organización Línea 2" at bounding box center [298, 173] width 489 height 37
type input "Thomasville"
click at [464, 301] on select "Select State Alabama Alaska Arizona Arkansas California Colorado Connecticut De…" at bounding box center [298, 282] width 489 height 37
select select "Georgia"
click at [54, 289] on select "Select State Alabama Alaska Arizona Arkansas California Colorado Connecticut De…" at bounding box center [298, 282] width 489 height 37
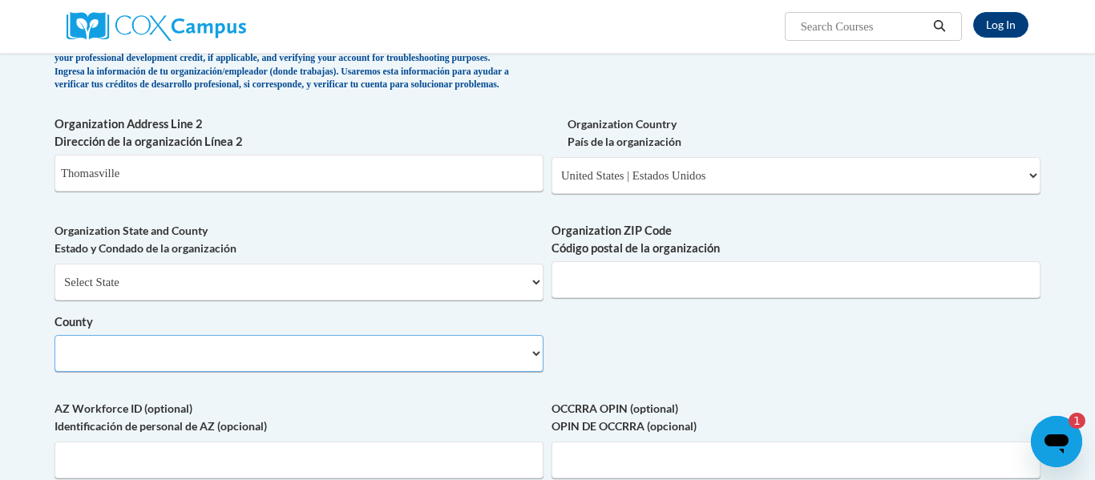
click at [369, 372] on select "County" at bounding box center [298, 353] width 489 height 37
click at [54, 361] on select "Select County Appling Atkinson Bacon Baker Baldwin Banks Barrow Bartow Ben Hill…" at bounding box center [298, 353] width 489 height 37
click at [233, 372] on select "Select County Appling Atkinson Bacon Baker Baldwin Banks Barrow Bartow Ben Hill…" at bounding box center [298, 353] width 489 height 37
click at [54, 361] on select "Select County Appling Atkinson Bacon Baker Baldwin Banks Barrow Bartow Ben Hill…" at bounding box center [298, 353] width 489 height 37
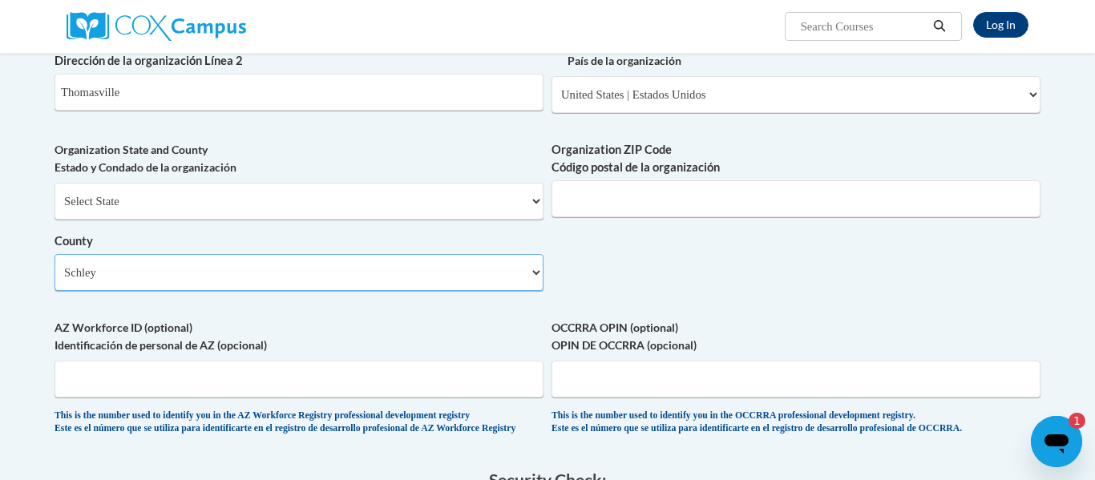
scroll to position [1050, 0]
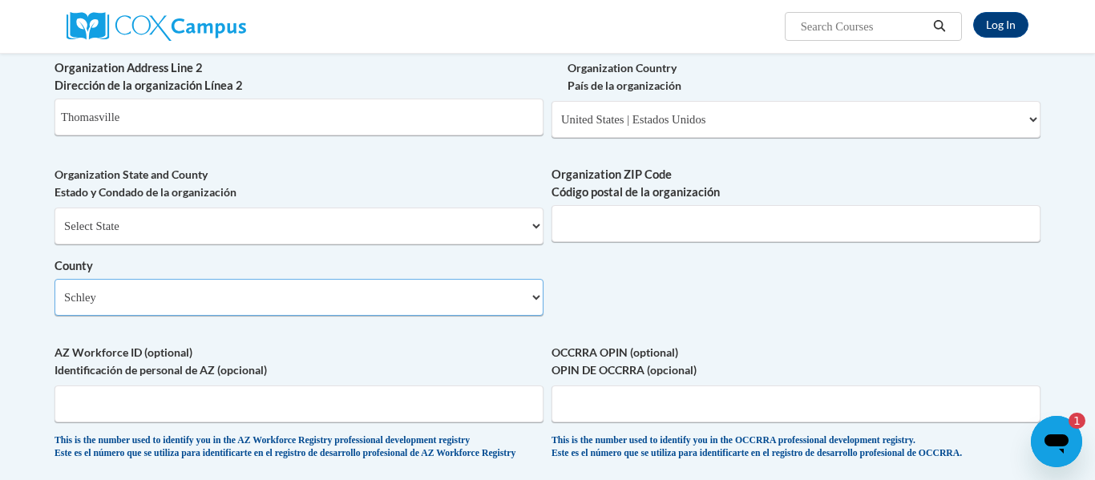
click at [203, 316] on select "Select County Appling Atkinson Bacon Baker Baldwin Banks Barrow Bartow Ben Hill…" at bounding box center [298, 297] width 489 height 37
click at [54, 305] on select "Select County Appling Atkinson Bacon Baker Baldwin Banks Barrow Bartow Ben Hill…" at bounding box center [298, 297] width 489 height 37
click at [209, 316] on select "Select County Appling Atkinson Bacon Baker Baldwin Banks Barrow Bartow Ben Hill…" at bounding box center [298, 297] width 489 height 37
click at [54, 305] on select "Select County Appling Atkinson Bacon Baker Baldwin Banks Barrow Bartow Ben Hill…" at bounding box center [298, 297] width 489 height 37
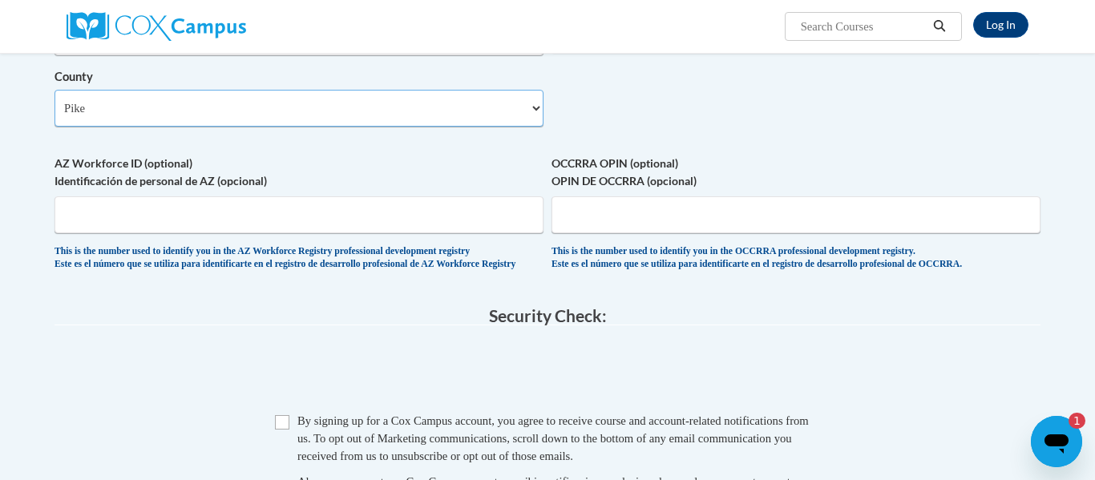
scroll to position [1238, 0]
click at [190, 127] on select "Select County Appling Atkinson Bacon Baker Baldwin Banks Barrow Bartow Ben Hill…" at bounding box center [298, 109] width 489 height 37
click at [54, 116] on select "Select County Appling Atkinson Bacon Baker Baldwin Banks Barrow Bartow Ben Hill…" at bounding box center [298, 109] width 489 height 37
click at [228, 372] on fieldset "Security Check: Enter the security code + = TextBox Checkbox" at bounding box center [547, 444] width 986 height 272
click at [228, 326] on legend "Security Check:" at bounding box center [547, 317] width 986 height 18
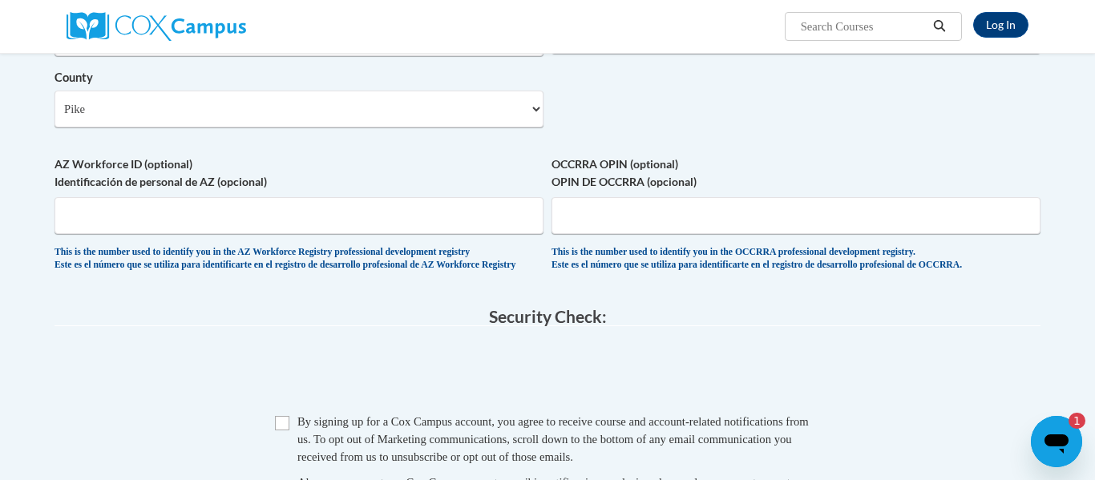
click at [230, 281] on div "AZ Workforce ID (optional) Identificación de personal de AZ (opcional) This is …" at bounding box center [298, 217] width 489 height 125
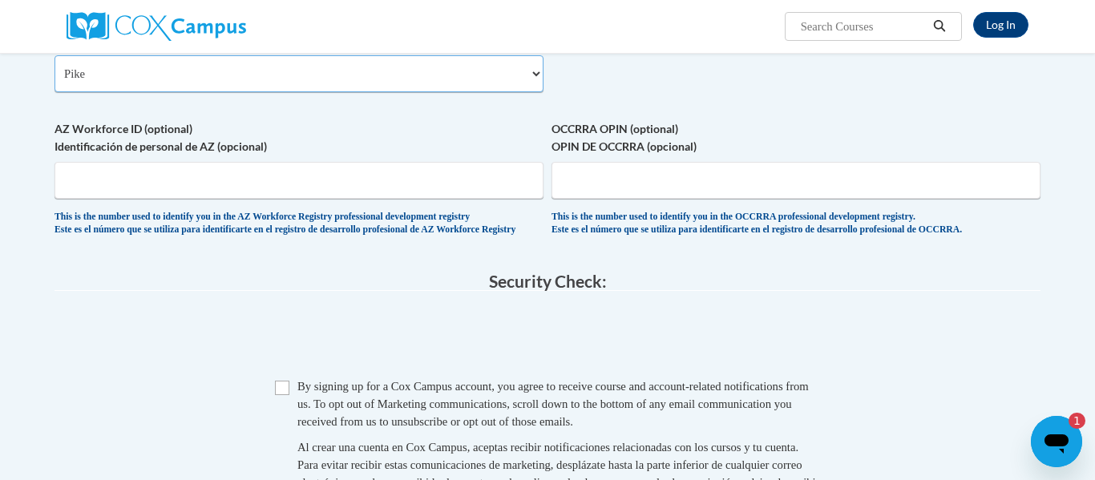
click at [209, 92] on select "Select County Appling Atkinson Bacon Baker Baldwin Banks Barrow Bartow Ben Hill…" at bounding box center [298, 73] width 489 height 37
select select "Thomas"
click at [54, 81] on select "Select County Appling Atkinson Bacon Baker Baldwin Banks Barrow Bartow Ben Hill…" at bounding box center [298, 73] width 489 height 37
click at [322, 337] on fieldset "Security Check: Enter the security code + = TextBox Checkbox" at bounding box center [547, 408] width 986 height 272
click at [320, 351] on span at bounding box center [547, 338] width 986 height 63
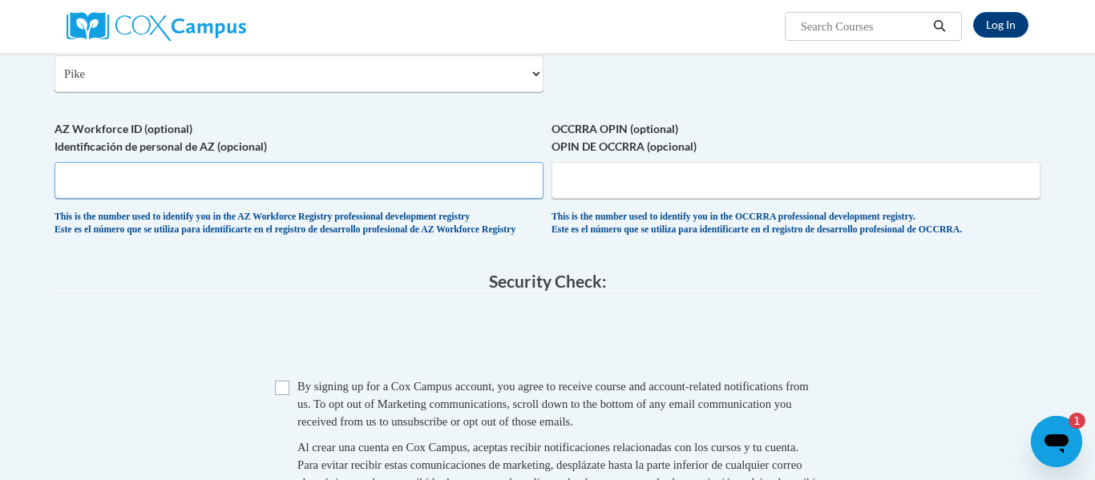
click at [293, 199] on input "AZ Workforce ID (optional) Identificación de personal de AZ (opcional)" at bounding box center [298, 180] width 489 height 37
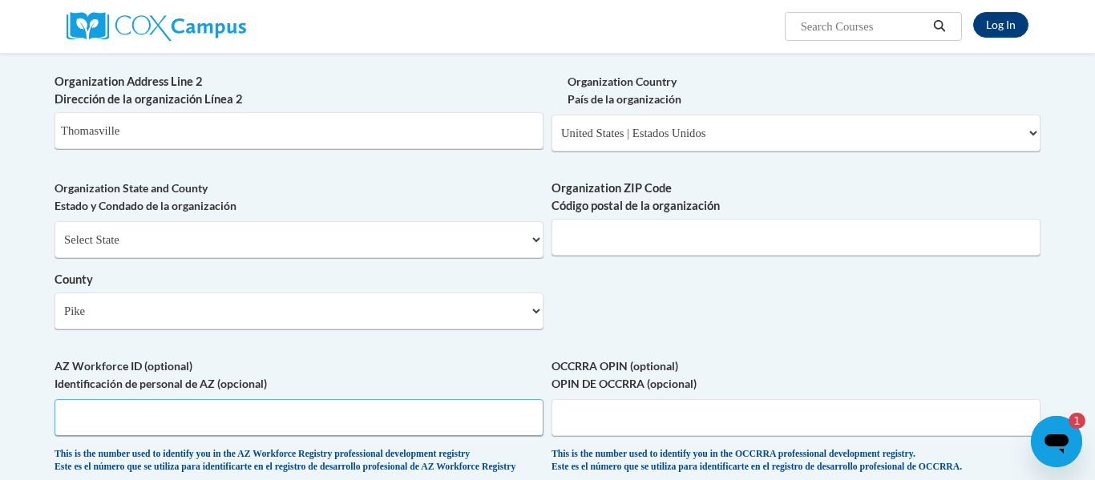
scroll to position [1035, 0]
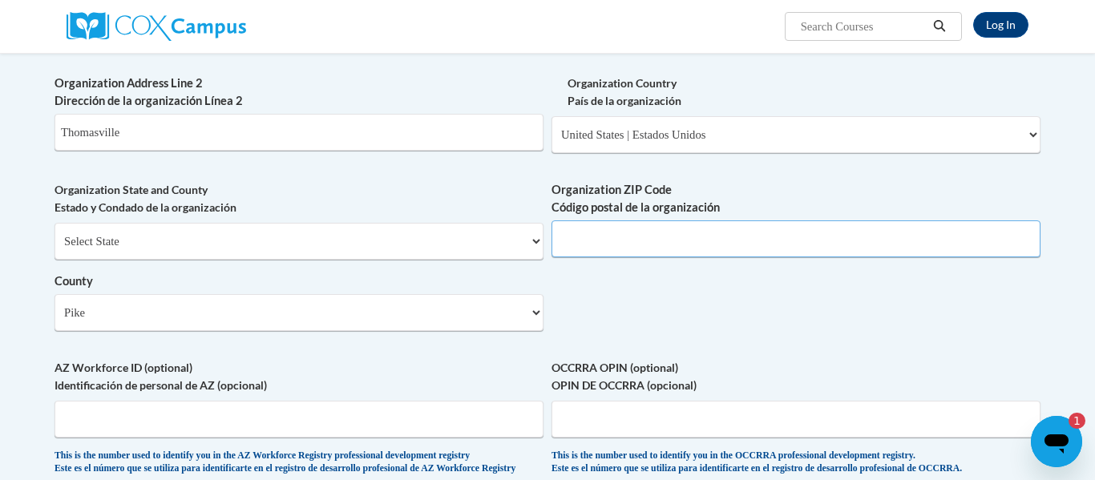
click at [704, 257] on input "Organization ZIP Code Código postal de la organización" at bounding box center [795, 238] width 489 height 37
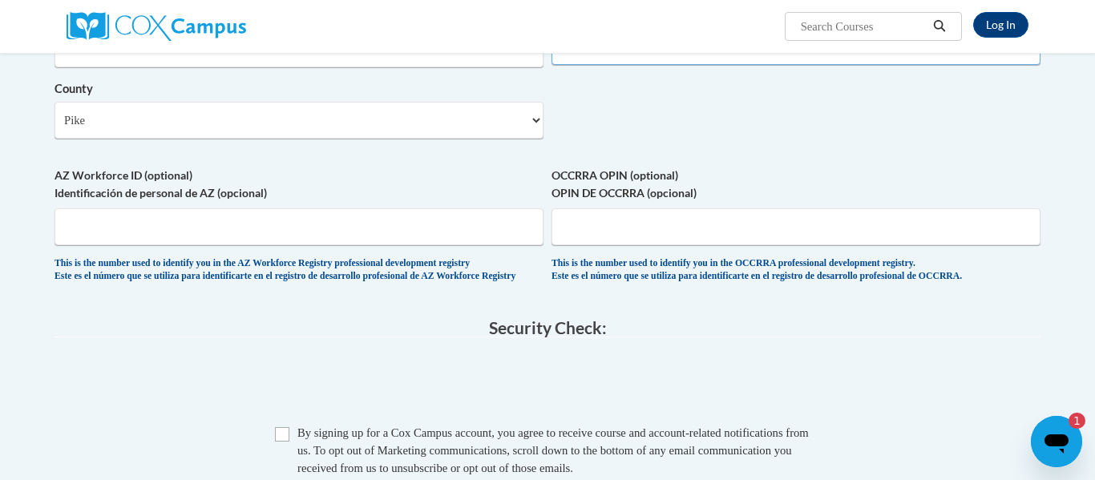
scroll to position [1229, 0]
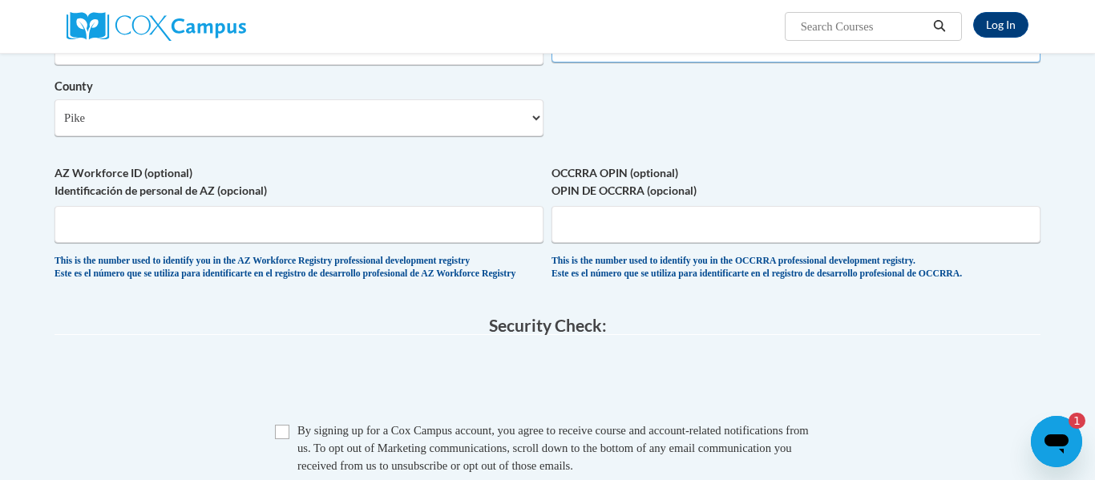
type input "31792"
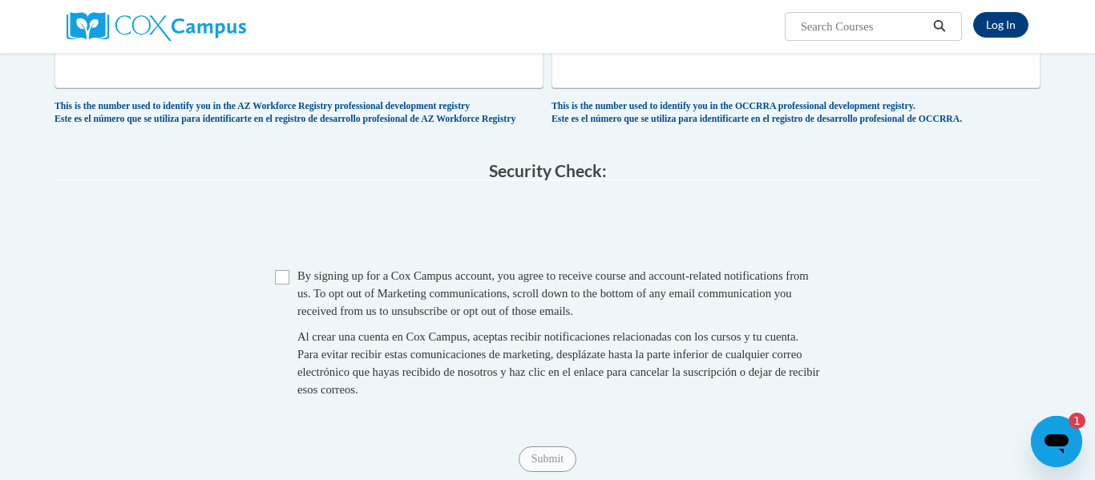
scroll to position [1387, 0]
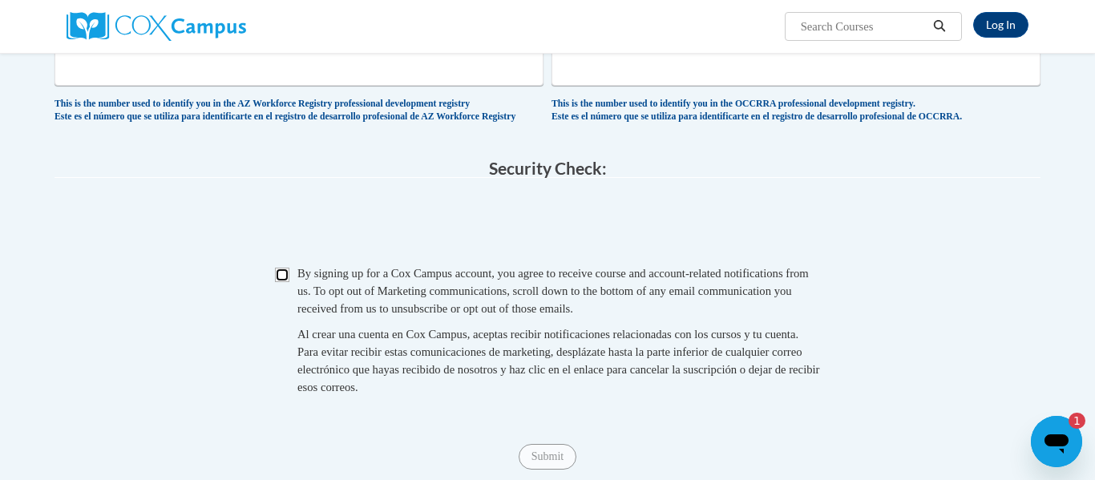
click at [289, 282] on input "Checkbox" at bounding box center [282, 275] width 14 height 14
checkbox input "true"
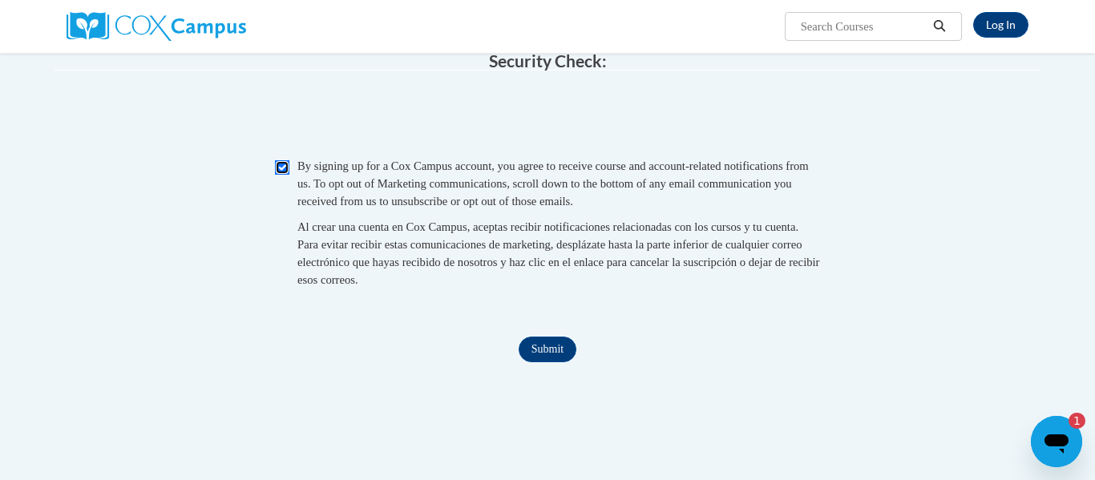
scroll to position [1495, 0]
click at [561, 361] on input "Submit" at bounding box center [548, 349] width 58 height 26
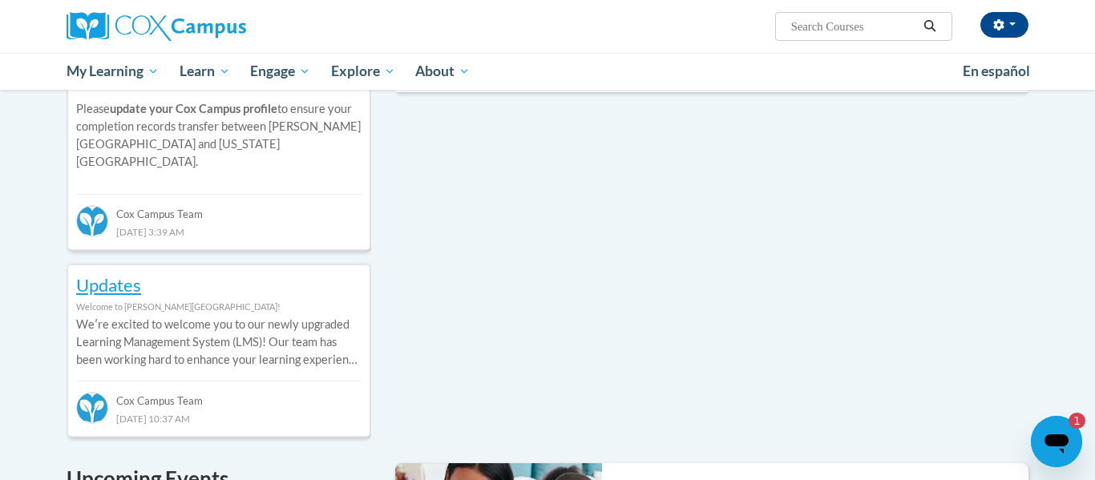
click at [622, 101] on div "Recent Activities Type Title Progress Last Viewed Congratulations, you are up t…" at bounding box center [711, 56] width 657 height 124
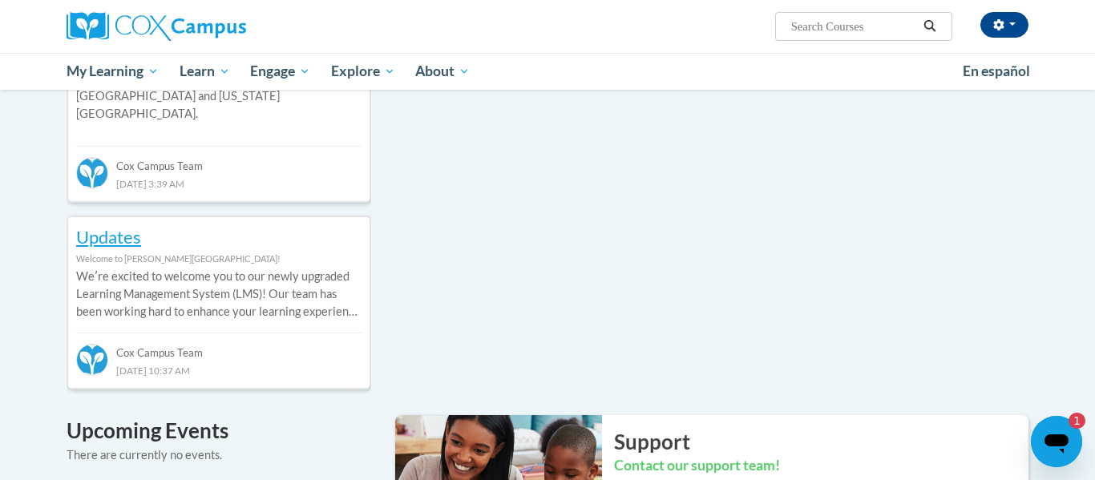
click at [343, 363] on div "Updates Welcome to Cox Campus! Weʹre excited to welcome you to our newly upgrad…" at bounding box center [218, 302] width 303 height 172
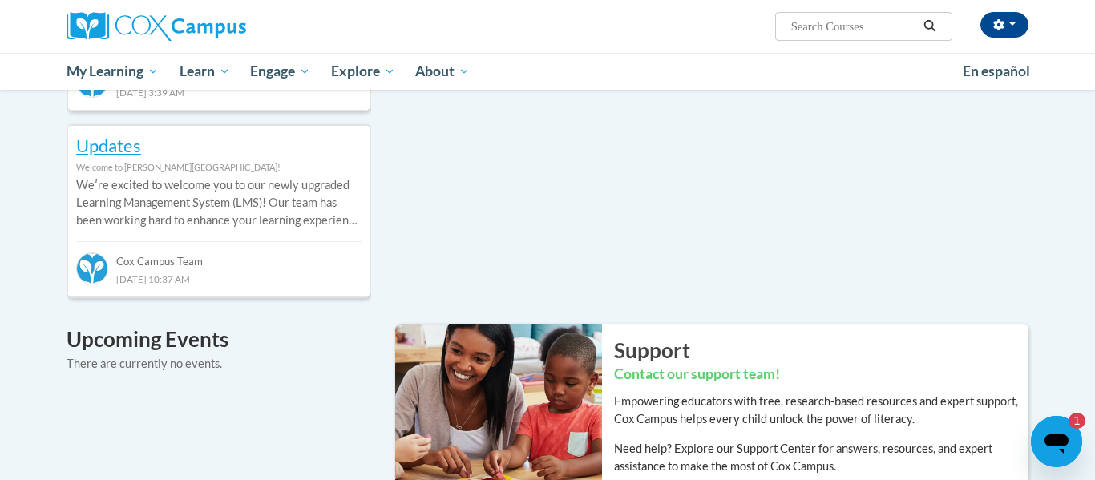
scroll to position [806, 0]
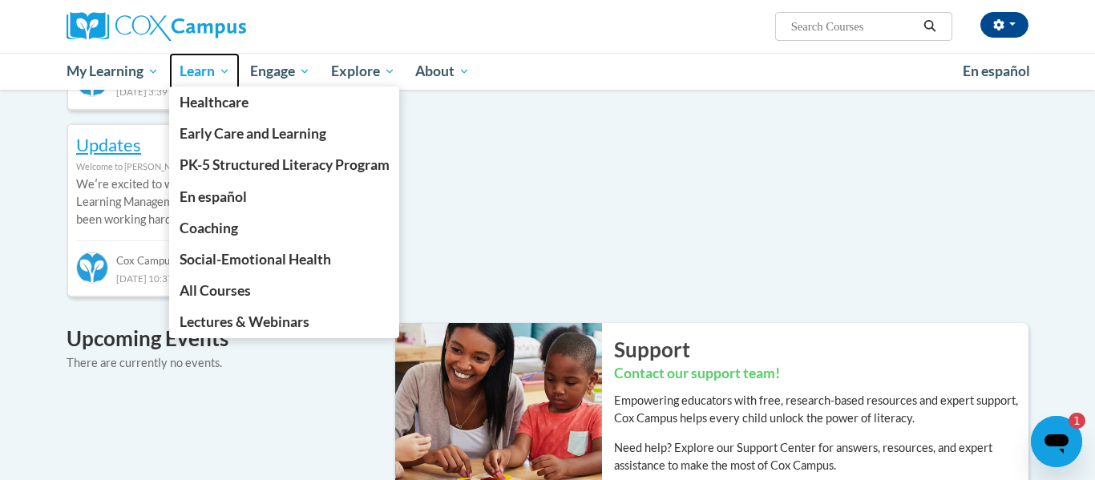
click at [197, 83] on link "Learn" at bounding box center [204, 71] width 71 height 37
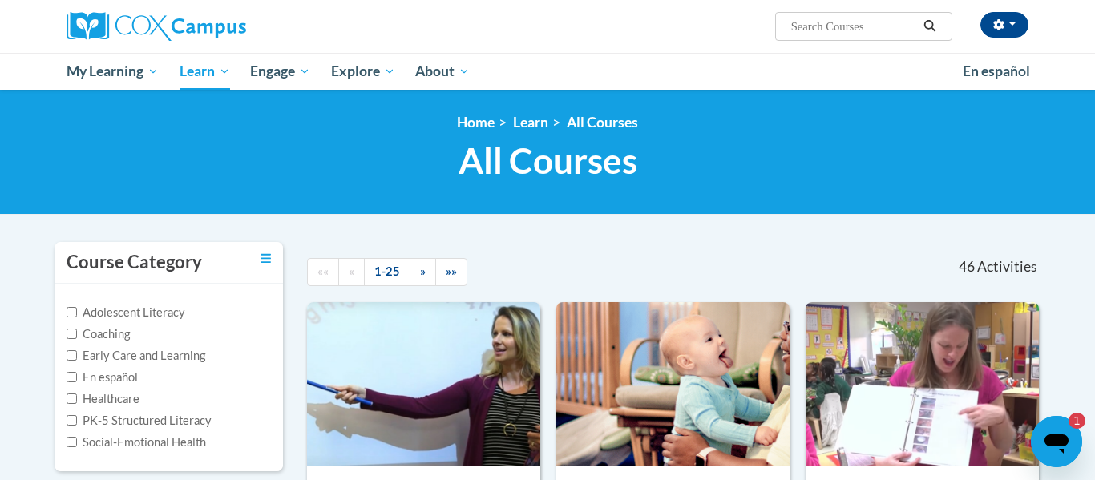
scroll to position [4, 0]
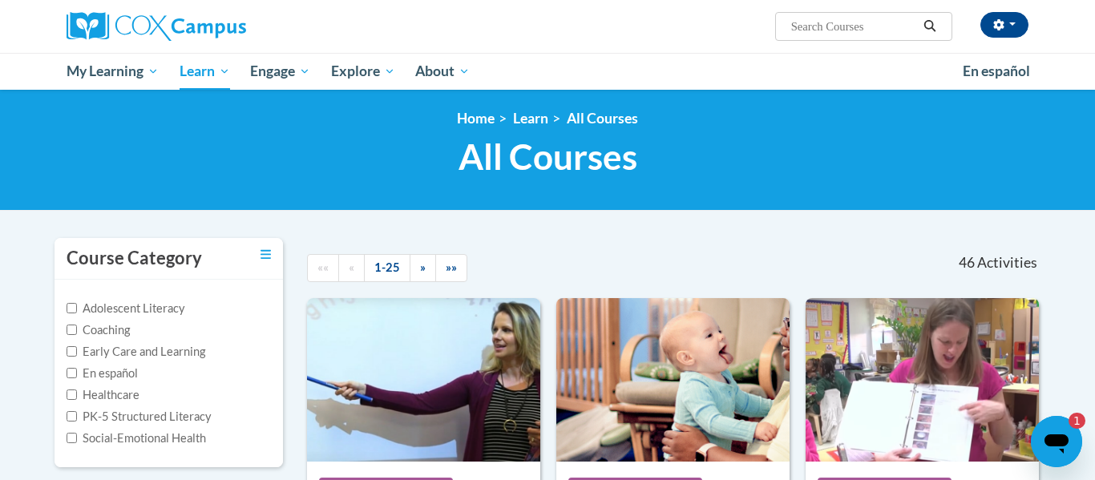
click at [870, 45] on div "Ashlan Layton (Eastern Daylight Time GMT-0400 ) My Profile Inbox My Transcripts…" at bounding box center [547, 26] width 1010 height 53
click at [856, 47] on div "Ashlan Layton (Eastern Daylight Time GMT-0400 ) My Profile Inbox My Transcripts…" at bounding box center [547, 26] width 1010 height 53
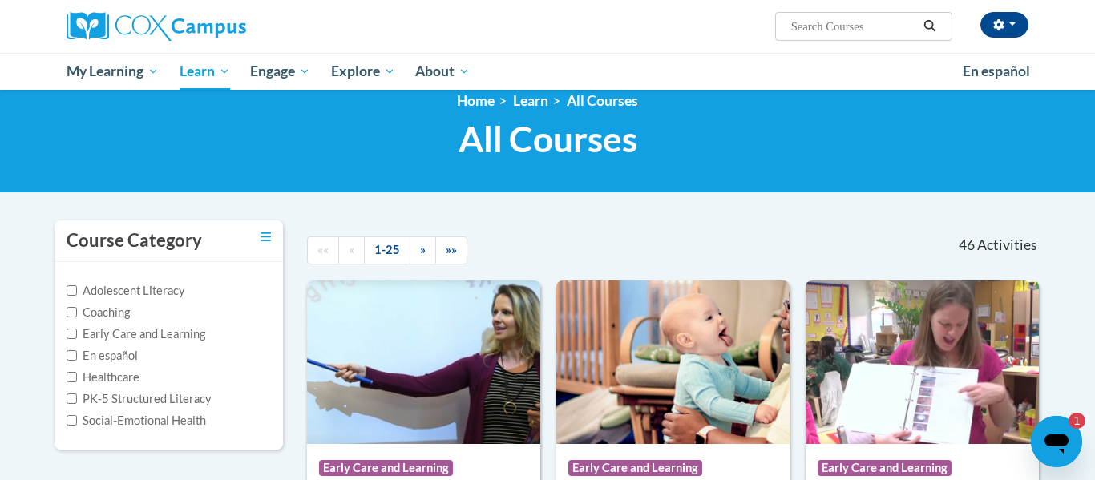
scroll to position [34, 0]
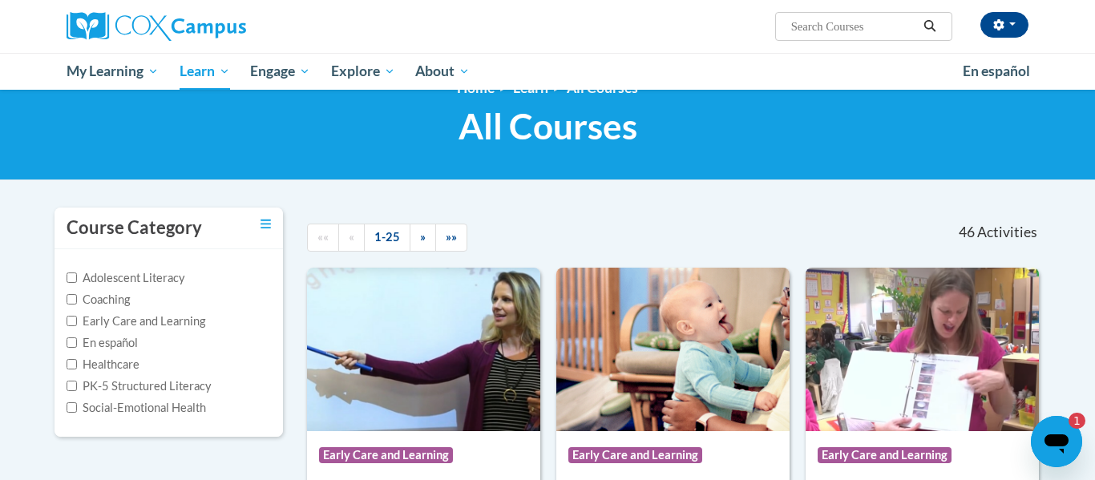
click at [828, 25] on input "Search..." at bounding box center [853, 26] width 128 height 19
type input "reading"
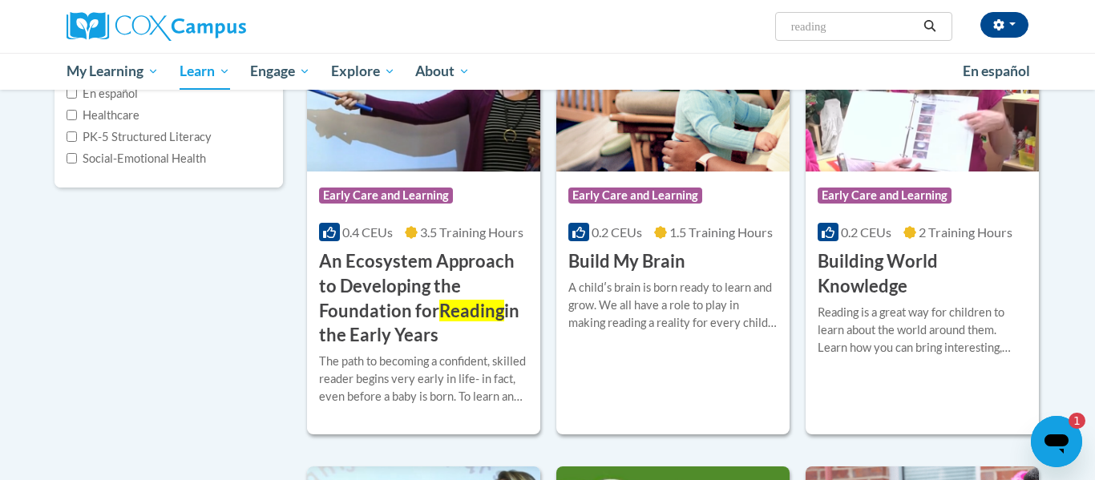
scroll to position [299, 0]
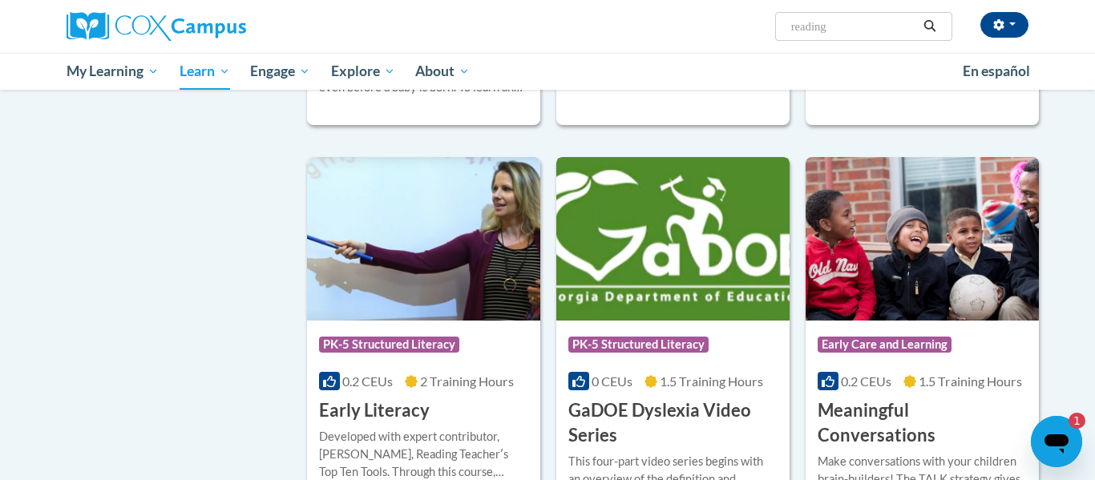
click at [729, 373] on div "0 CEUs 1.5 Training Hours" at bounding box center [672, 382] width 209 height 18
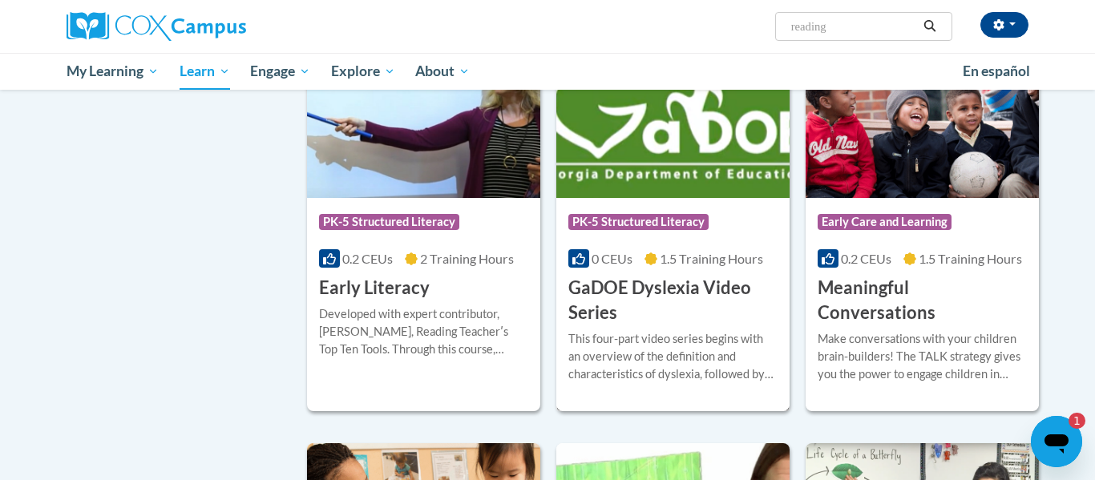
scroll to position [727, 0]
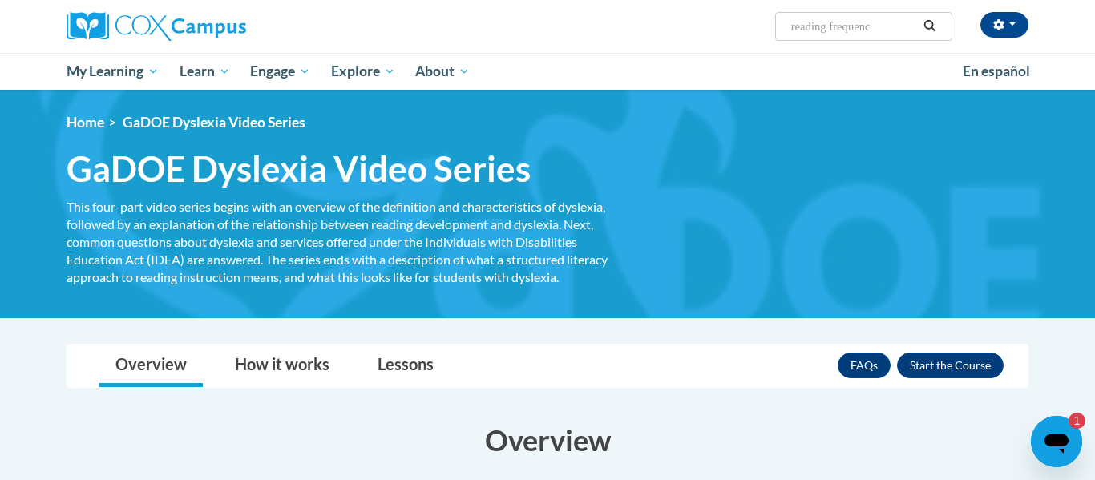
type input "reading frequency"
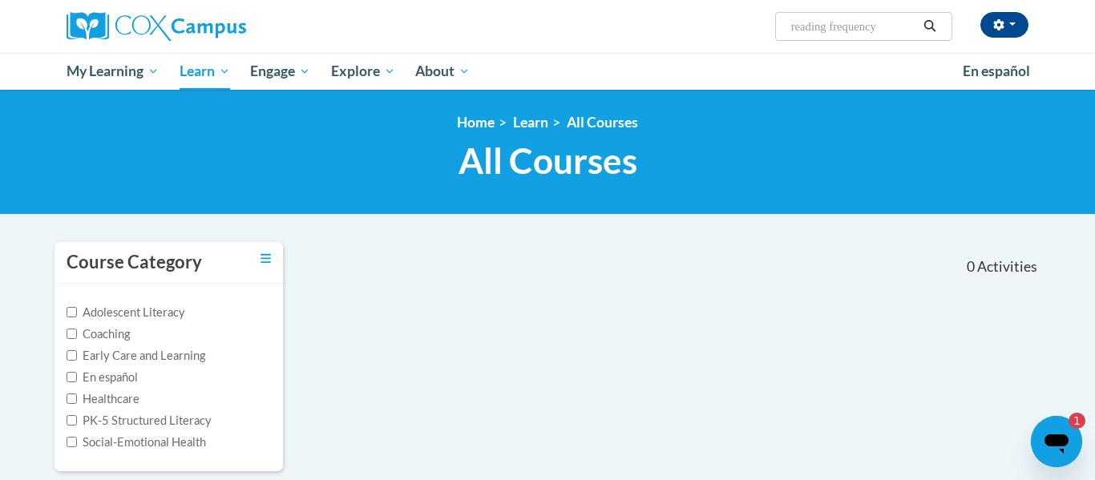
click at [895, 34] on input "reading frequency" at bounding box center [853, 26] width 128 height 19
click at [814, 31] on input "reading frequency" at bounding box center [853, 26] width 128 height 19
click at [821, 34] on input "reading frequency" at bounding box center [853, 26] width 128 height 19
click at [819, 30] on input "reading frequency" at bounding box center [853, 26] width 128 height 19
click at [821, 31] on input "reading frequency" at bounding box center [853, 26] width 128 height 19
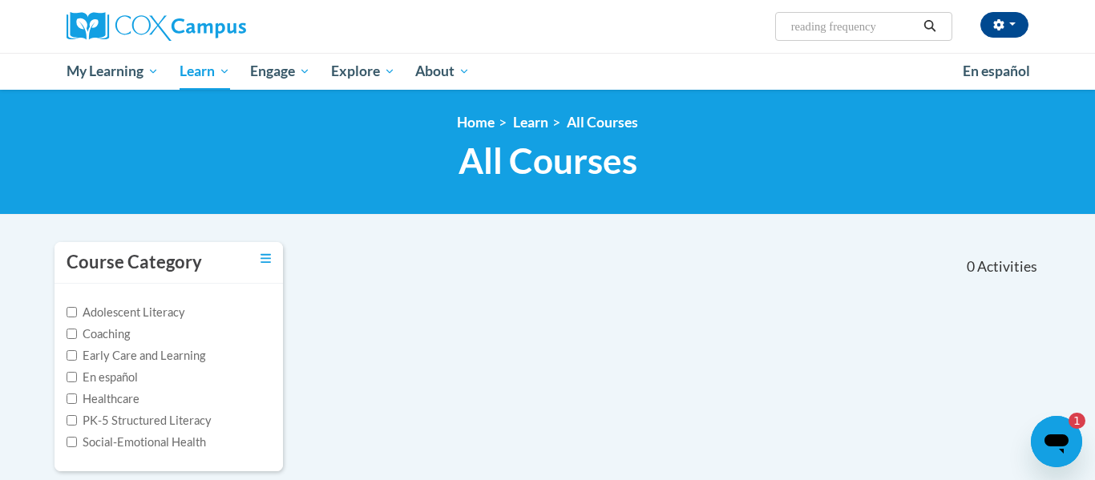
click at [827, 34] on input "reading frequency" at bounding box center [853, 26] width 128 height 19
click at [822, 32] on input "reading frequency" at bounding box center [853, 26] width 128 height 19
click at [814, 32] on input "reading frequency" at bounding box center [853, 26] width 128 height 19
type input "frequency"
click at [836, 34] on input "frequency" at bounding box center [853, 26] width 128 height 19
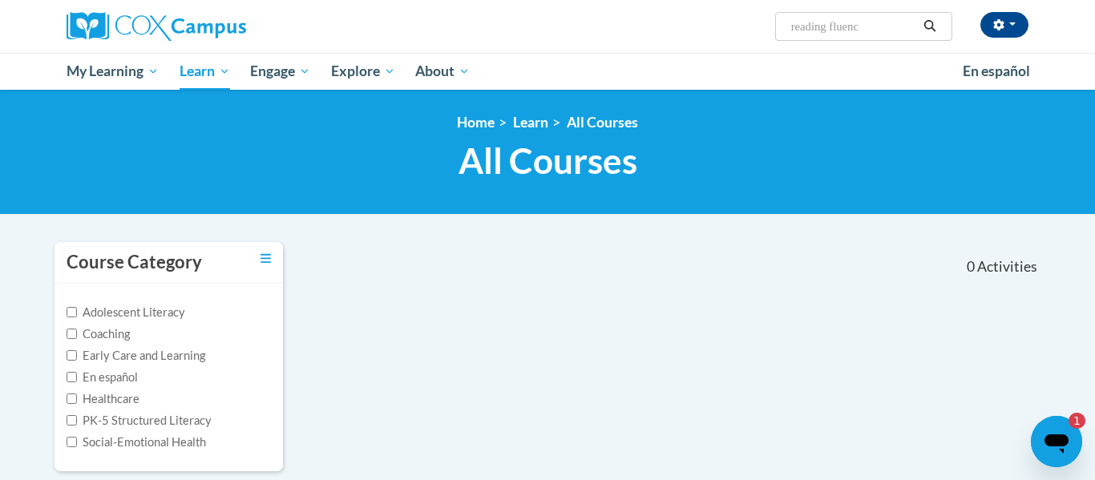
type input "reading fluency"
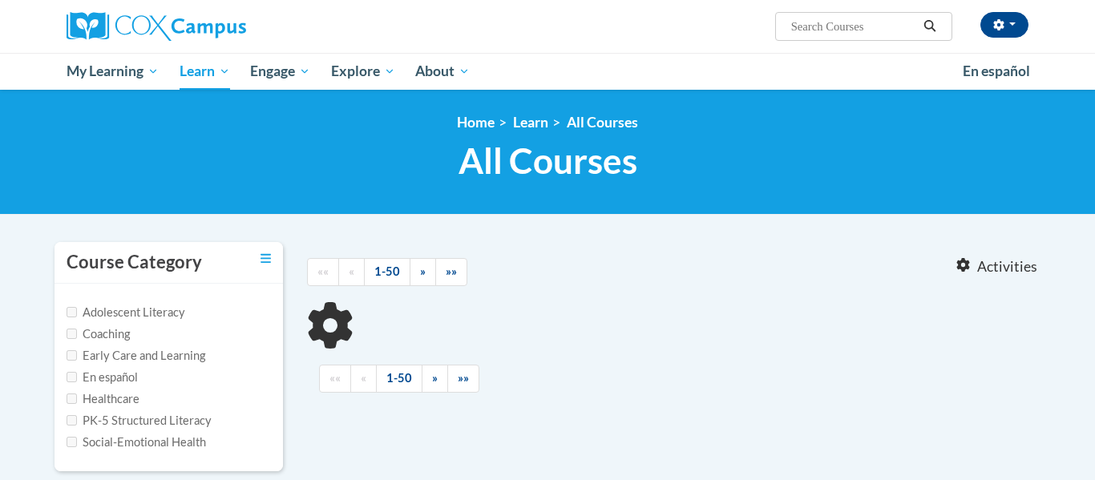
type input "reading fluency"
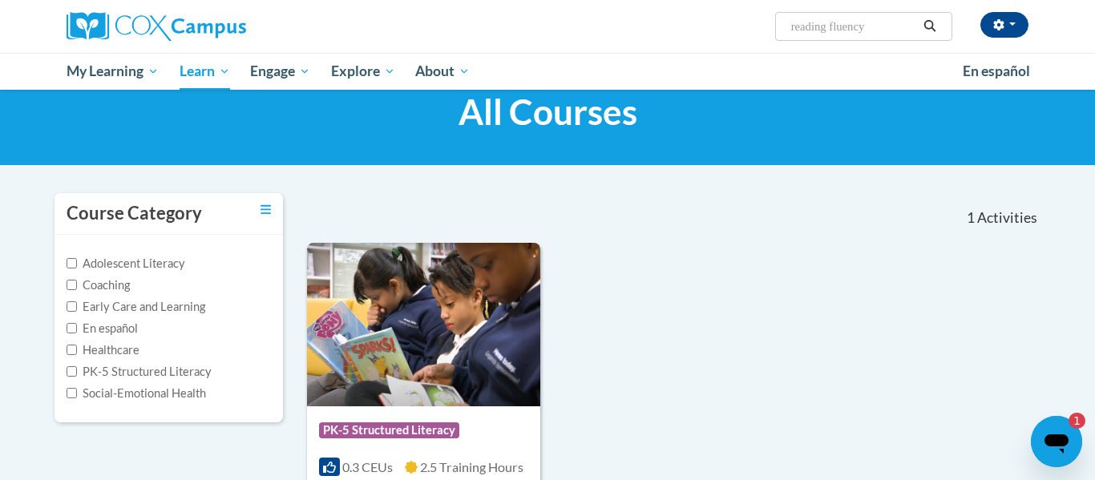
scroll to position [111, 0]
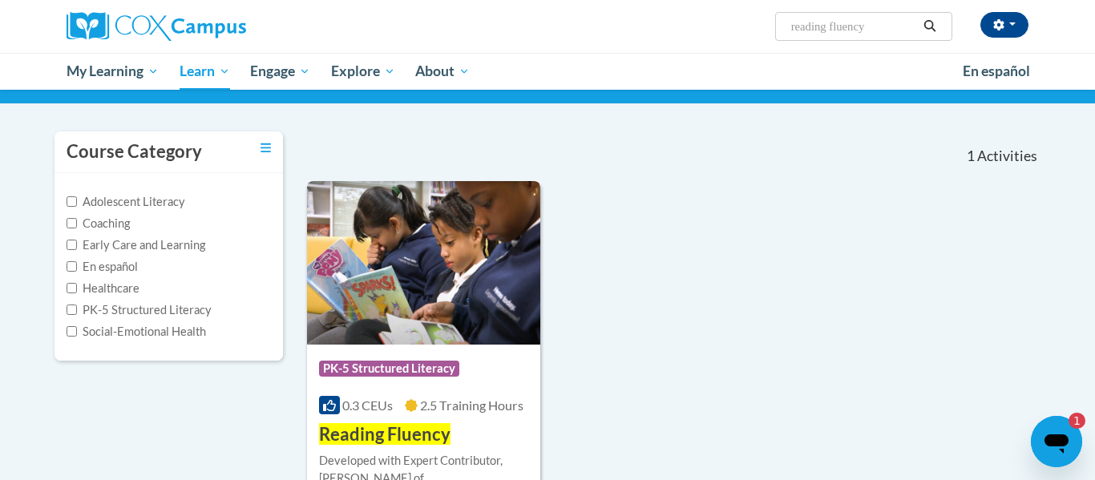
click at [484, 326] on img at bounding box center [423, 262] width 233 height 163
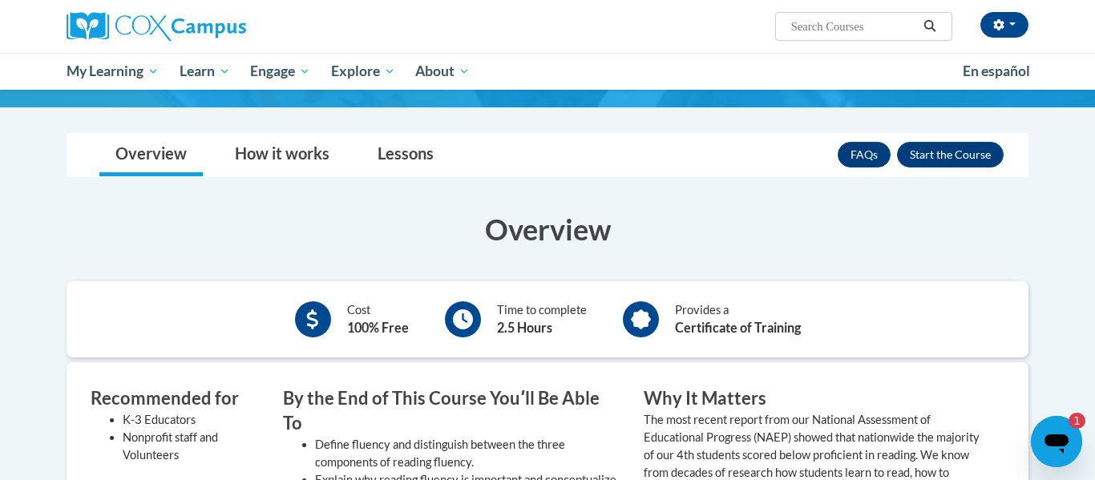
scroll to position [243, 0]
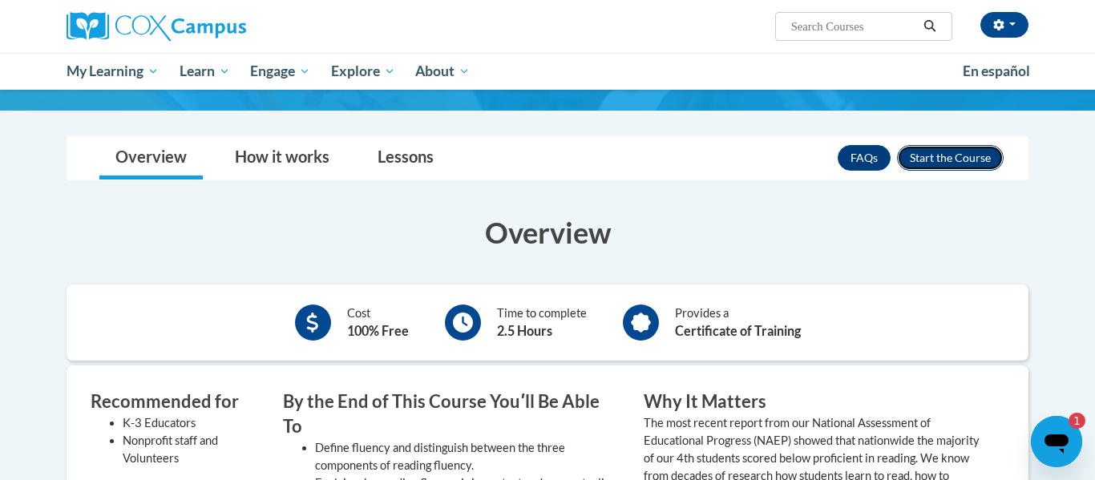
click at [1002, 145] on button "Enroll" at bounding box center [950, 158] width 107 height 26
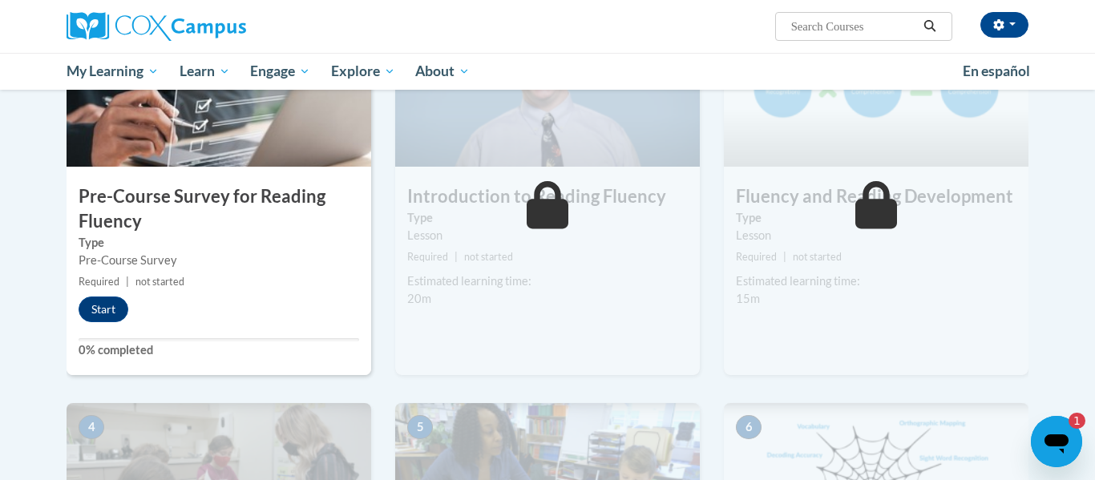
scroll to position [424, 0]
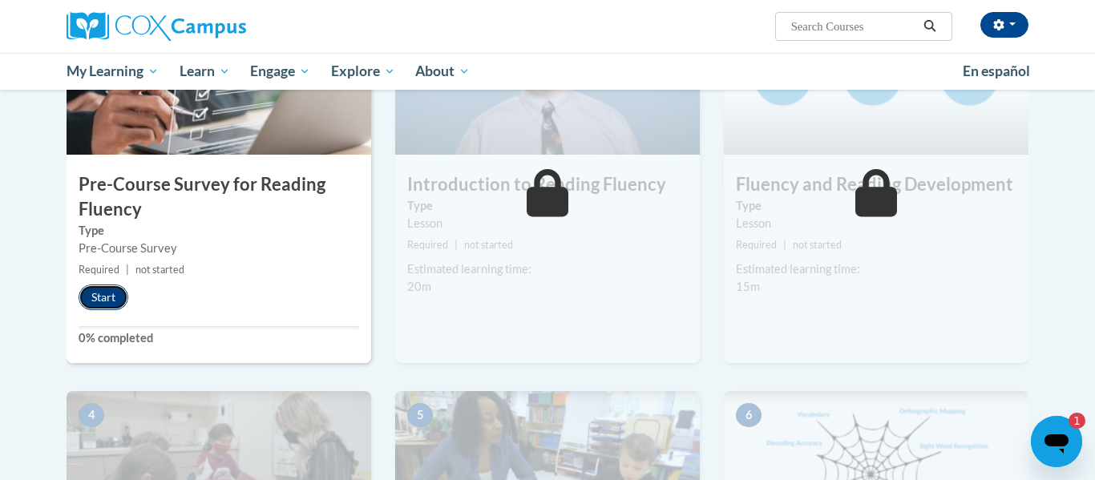
click at [116, 302] on button "Start" at bounding box center [104, 298] width 50 height 26
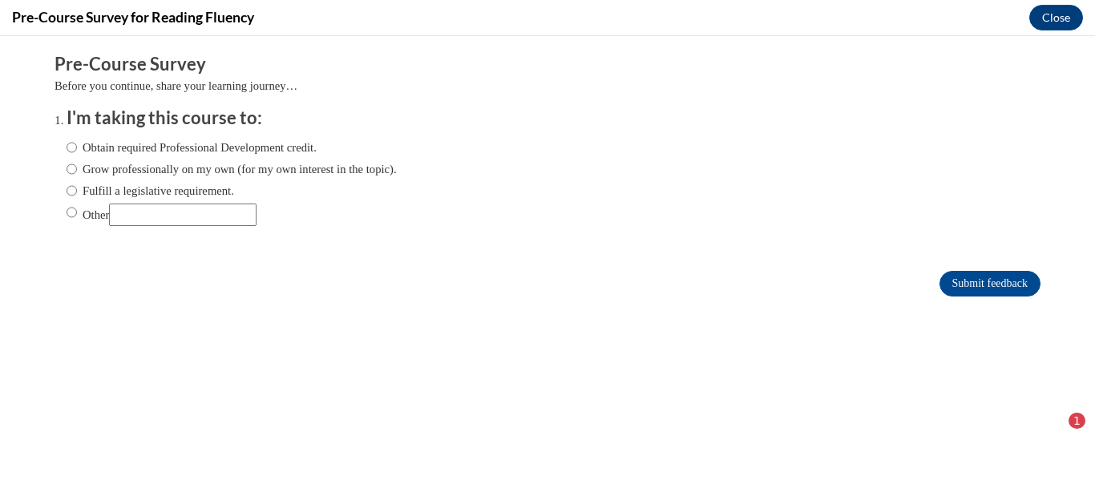
scroll to position [0, 0]
click at [74, 163] on input "Grow professionally on my own (for my own interest in the topic)." at bounding box center [72, 169] width 10 height 18
radio input "true"
click at [253, 152] on label "Obtain required Professional Development credit." at bounding box center [192, 148] width 250 height 18
click at [77, 152] on input "Obtain required Professional Development credit." at bounding box center [72, 148] width 10 height 18
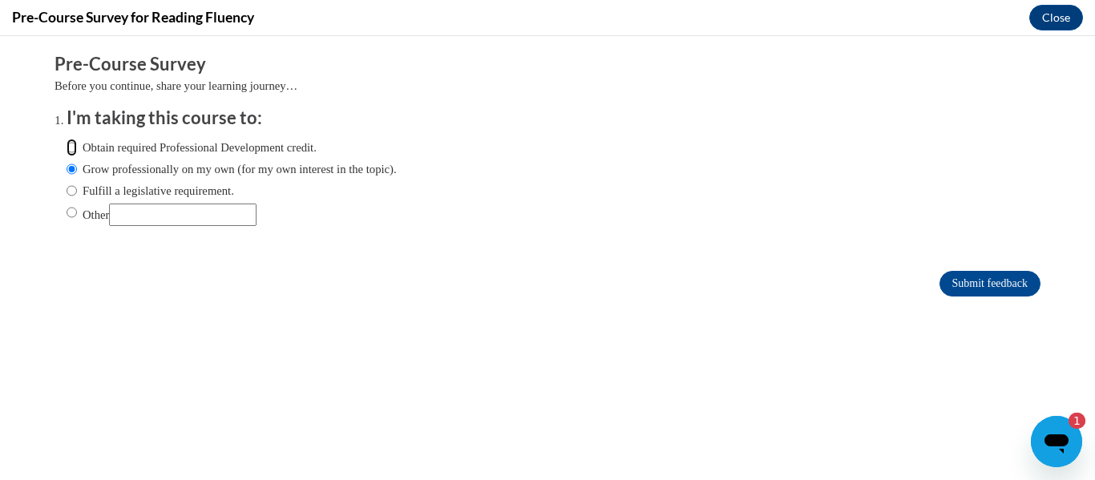
radio input "true"
click at [1002, 292] on input "Submit feedback" at bounding box center [989, 284] width 101 height 26
click at [992, 295] on input "Submit feedback" at bounding box center [989, 284] width 101 height 26
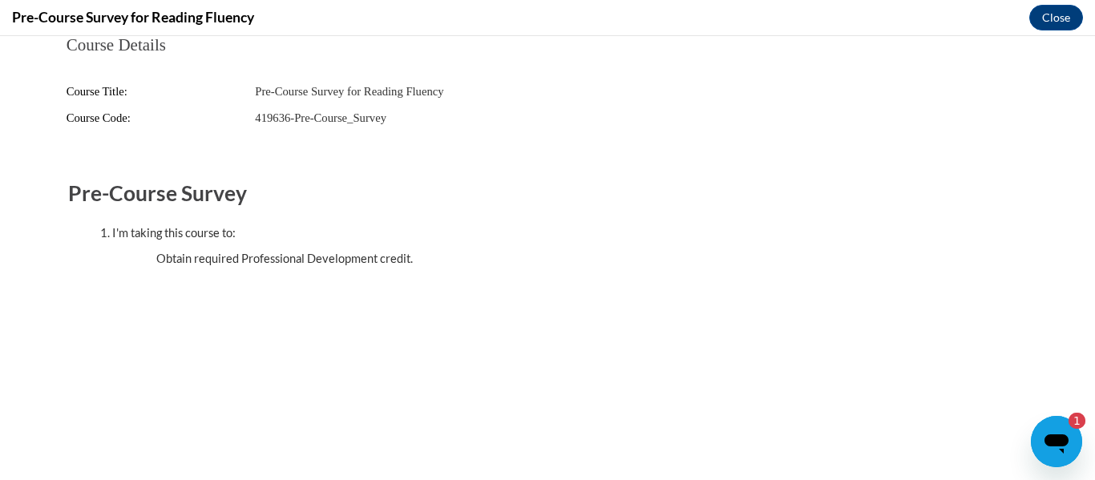
click at [1073, 38] on body "Course Details Course Title: Pre-Course Survey for Reading Fluency Course Code:…" at bounding box center [547, 258] width 1095 height 444
click at [1056, 21] on button "Close" at bounding box center [1056, 18] width 54 height 26
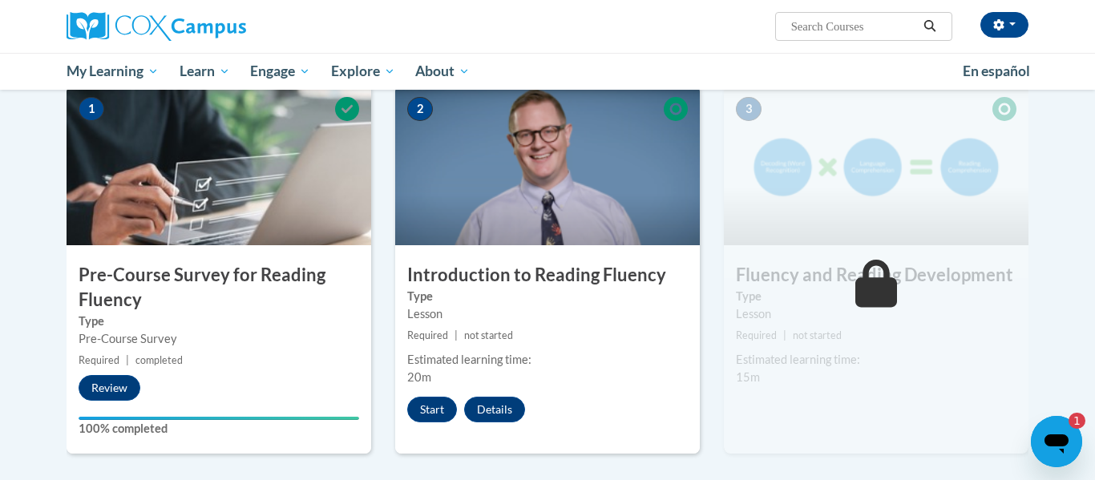
scroll to position [343, 0]
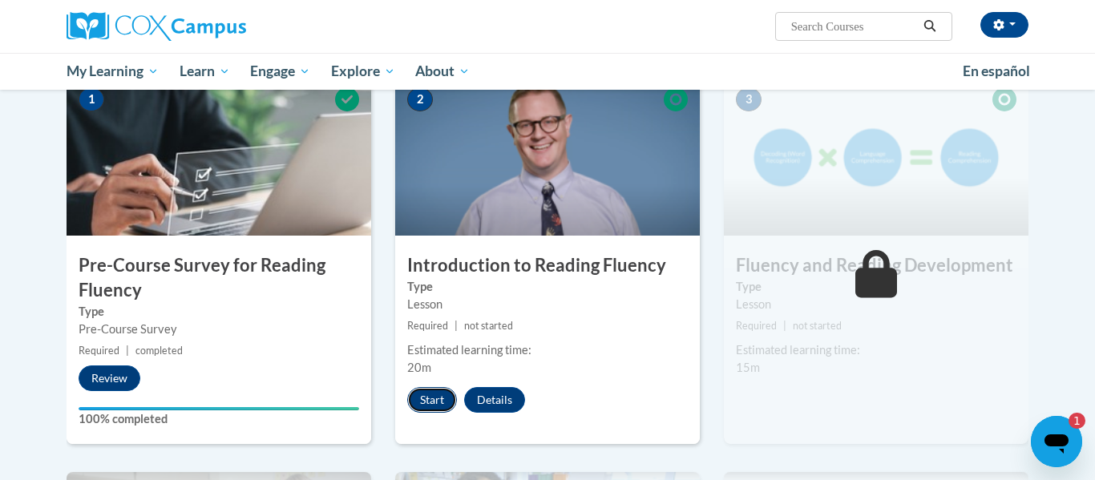
click at [447, 409] on button "Start" at bounding box center [432, 400] width 50 height 26
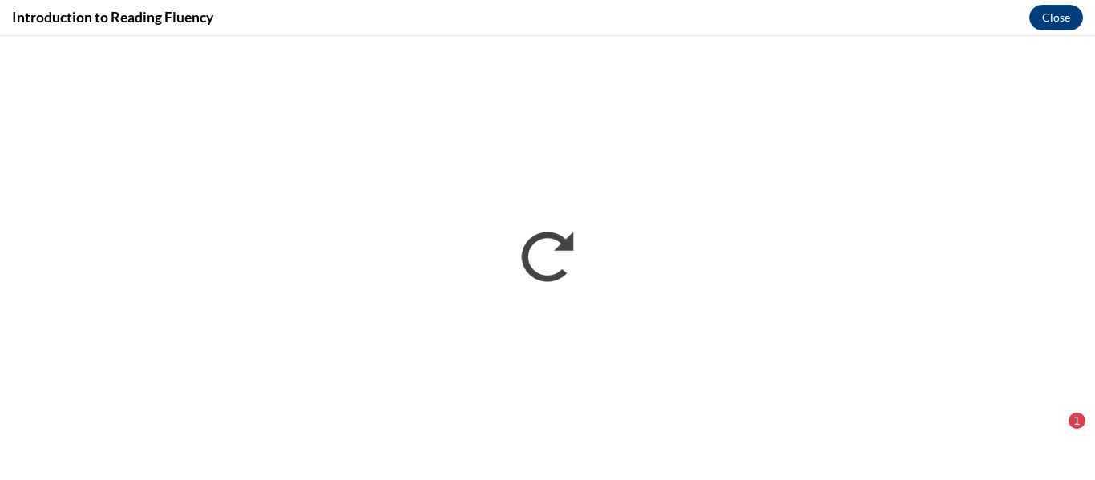
scroll to position [0, 0]
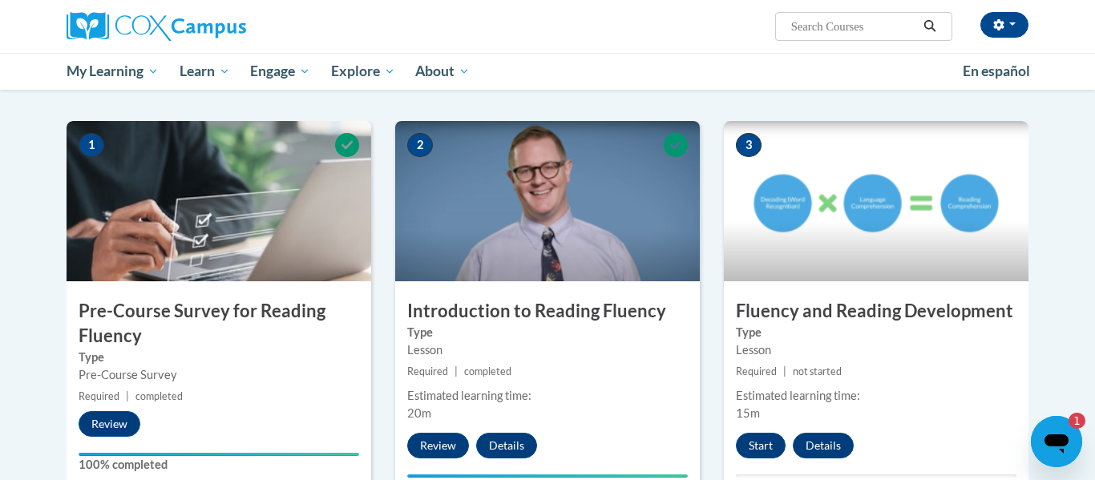
scroll to position [381, 0]
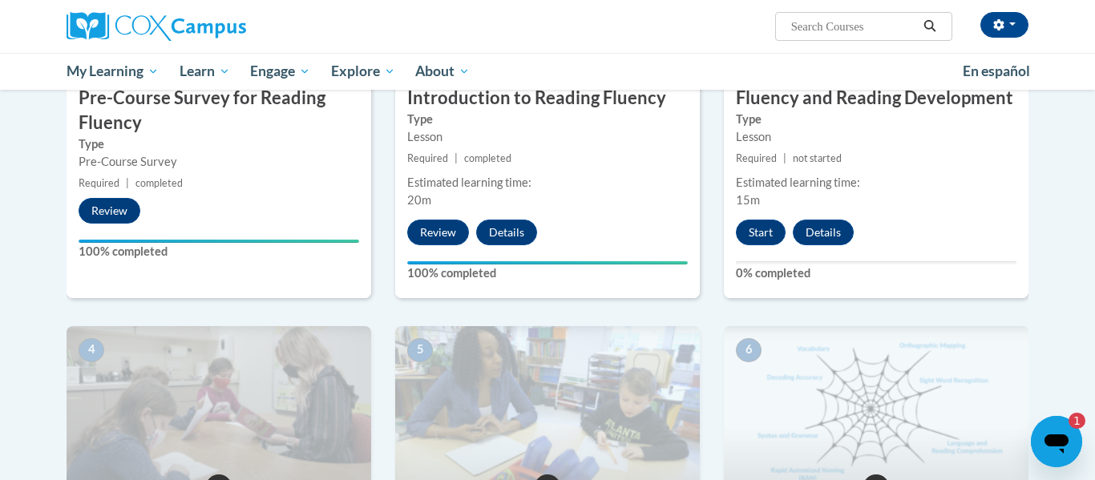
click at [1062, 421] on div "1" at bounding box center [1069, 421] width 32 height 16
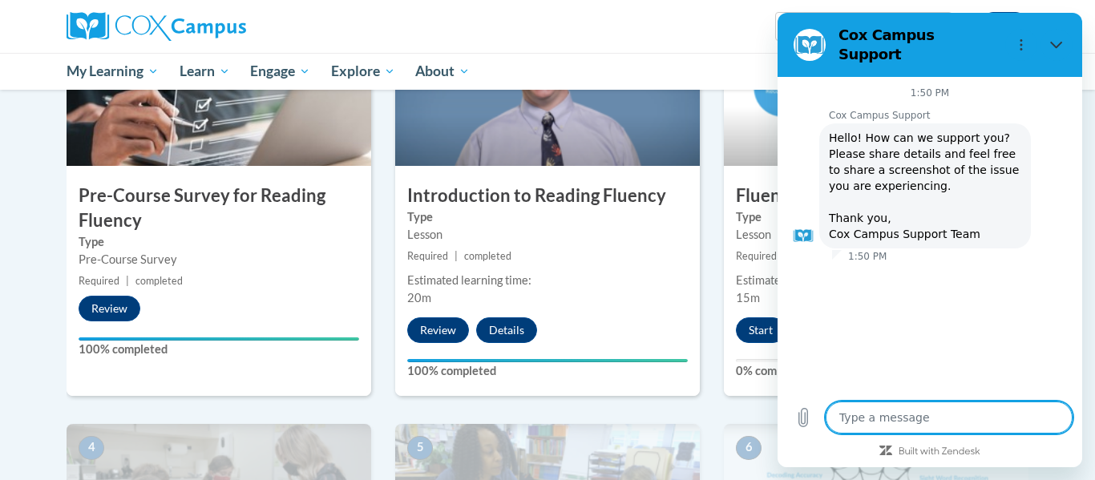
scroll to position [365, 0]
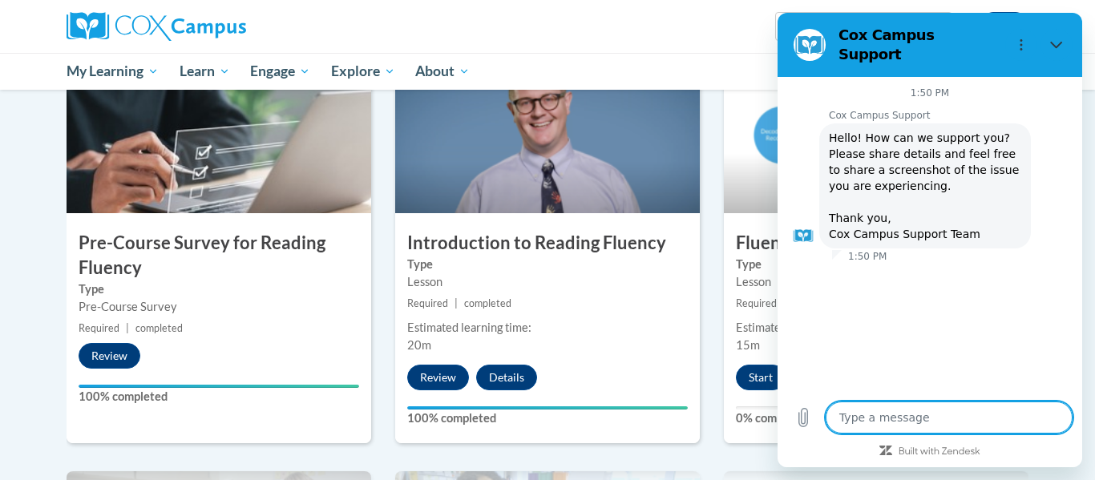
click at [1039, 308] on div "1:50 PM Cox Campus Support Cox Campus Support says: Hello! How can we support y…" at bounding box center [929, 234] width 305 height 315
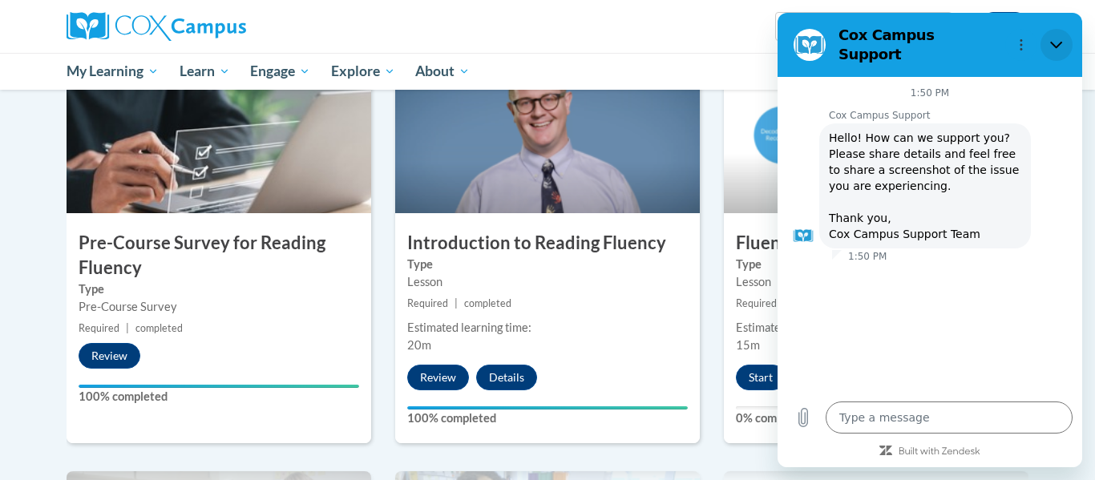
click at [1064, 42] on button "Close" at bounding box center [1056, 45] width 32 height 32
type textarea "x"
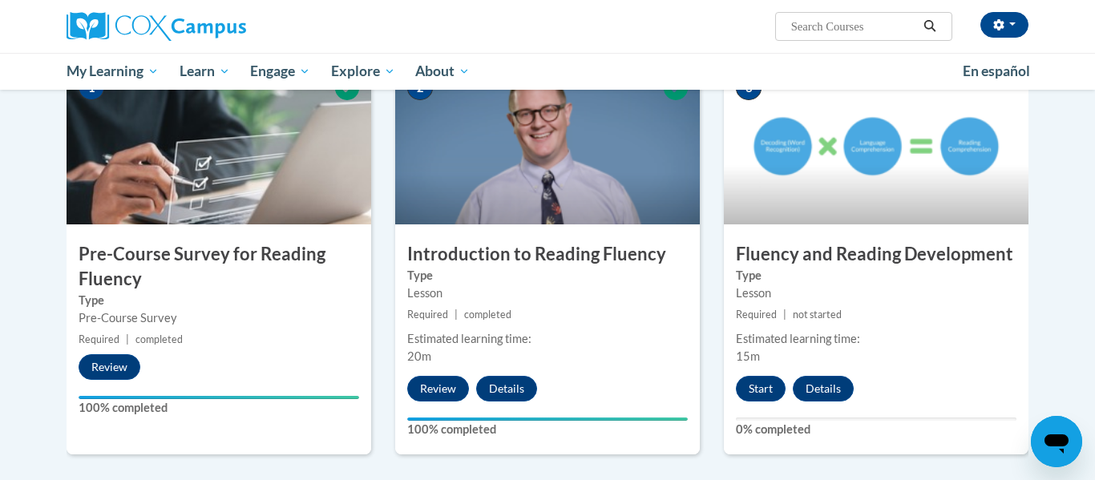
scroll to position [334, 0]
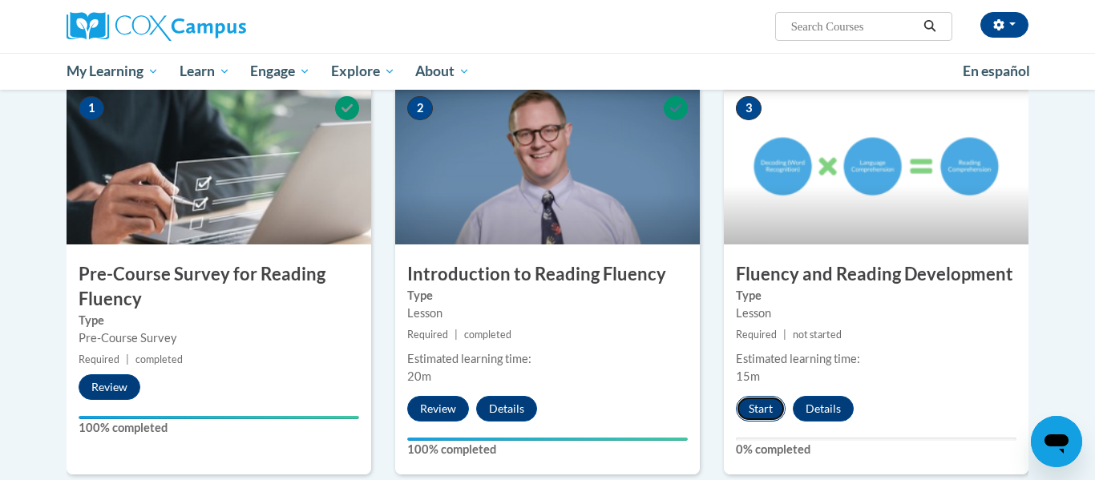
click at [752, 420] on button "Start" at bounding box center [761, 409] width 50 height 26
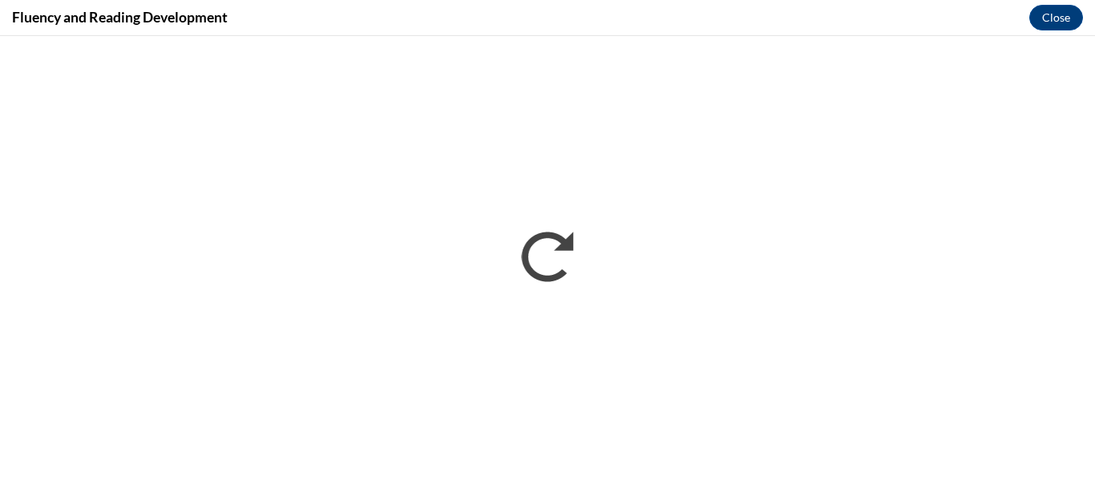
scroll to position [0, 0]
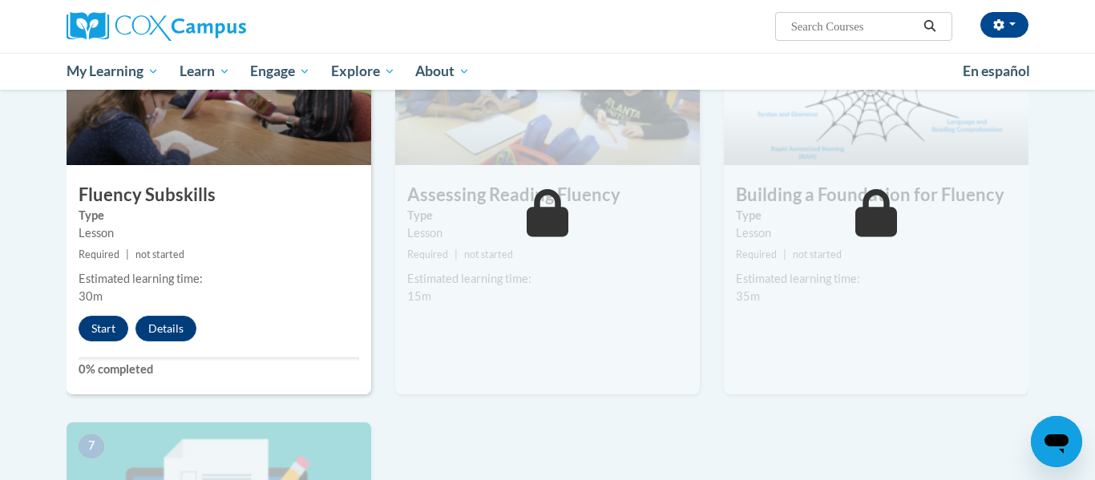
scroll to position [837, 0]
